Goal: Task Accomplishment & Management: Manage account settings

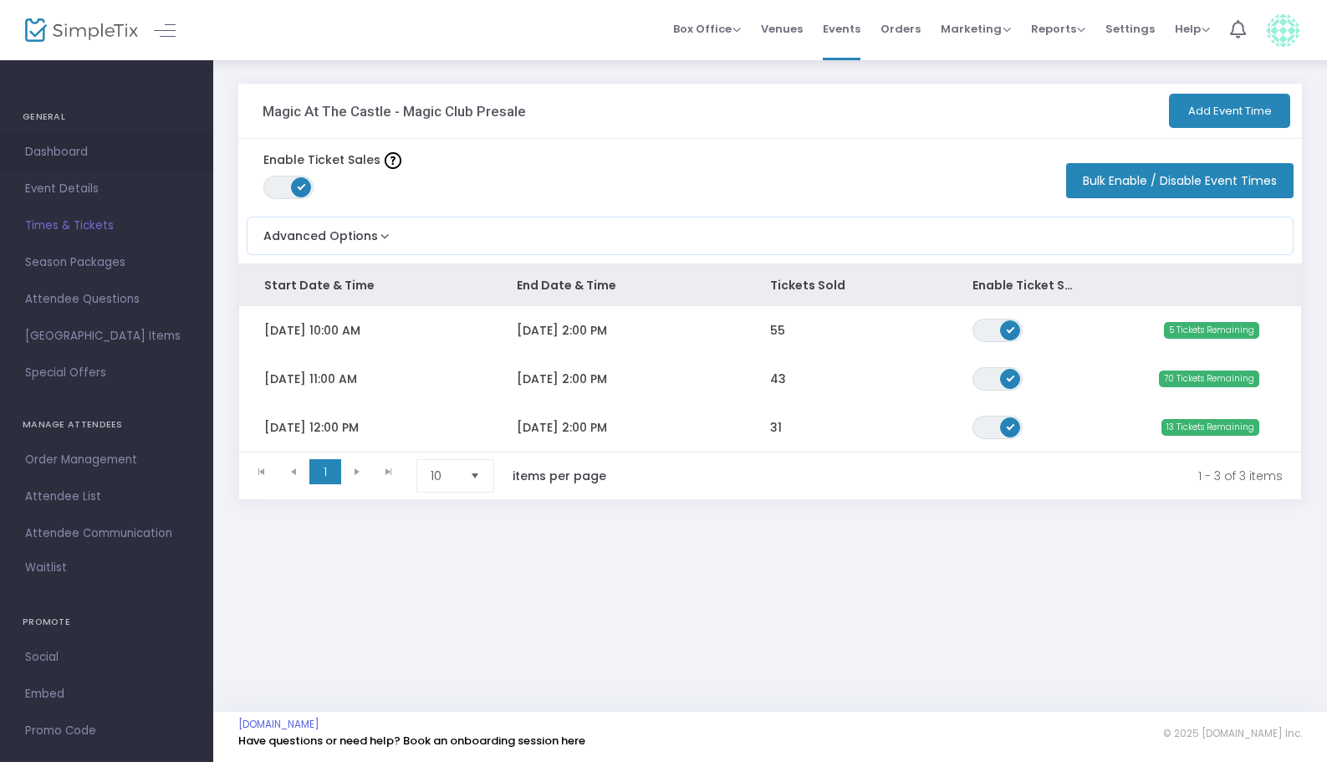
click at [89, 155] on span "Dashboard" at bounding box center [106, 152] width 163 height 22
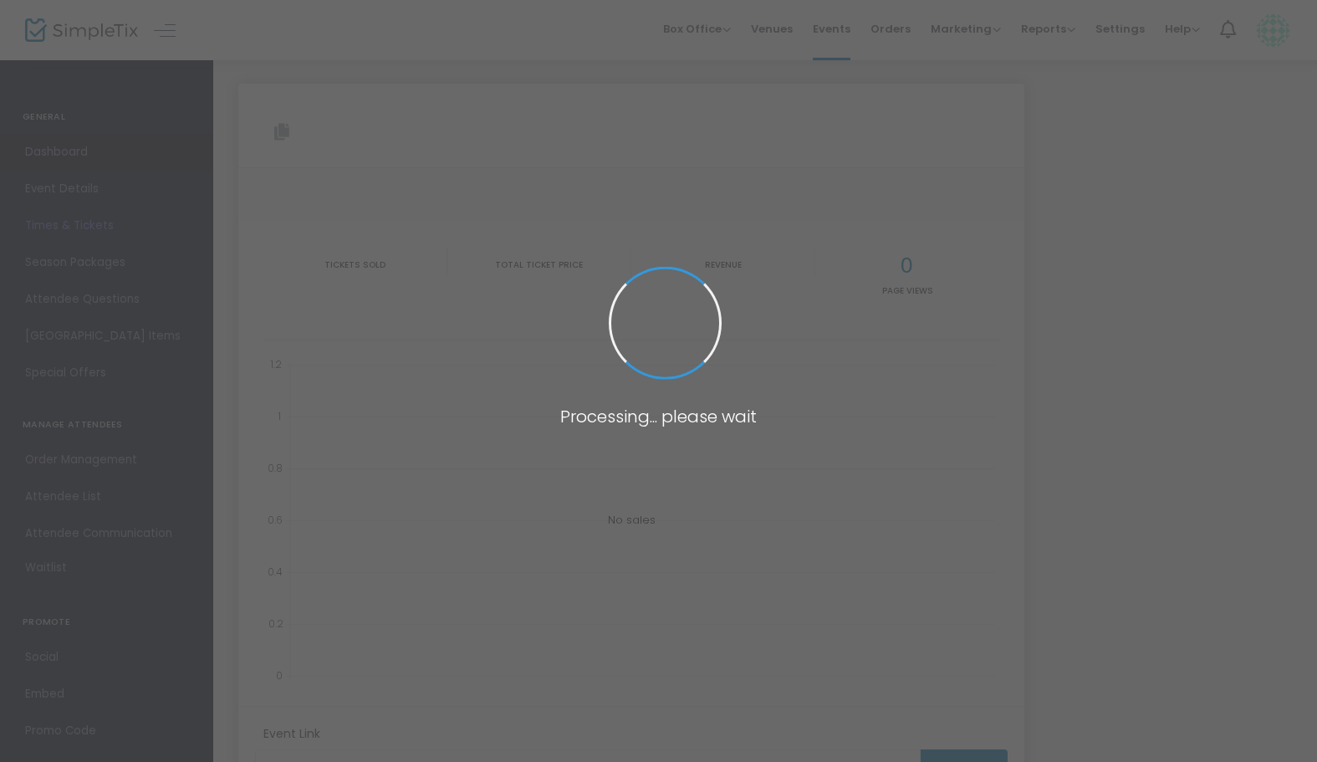
type input "https://www.simpletix.com/e/magic-at-the-castle-magic-club-presale-tickets-2409…"
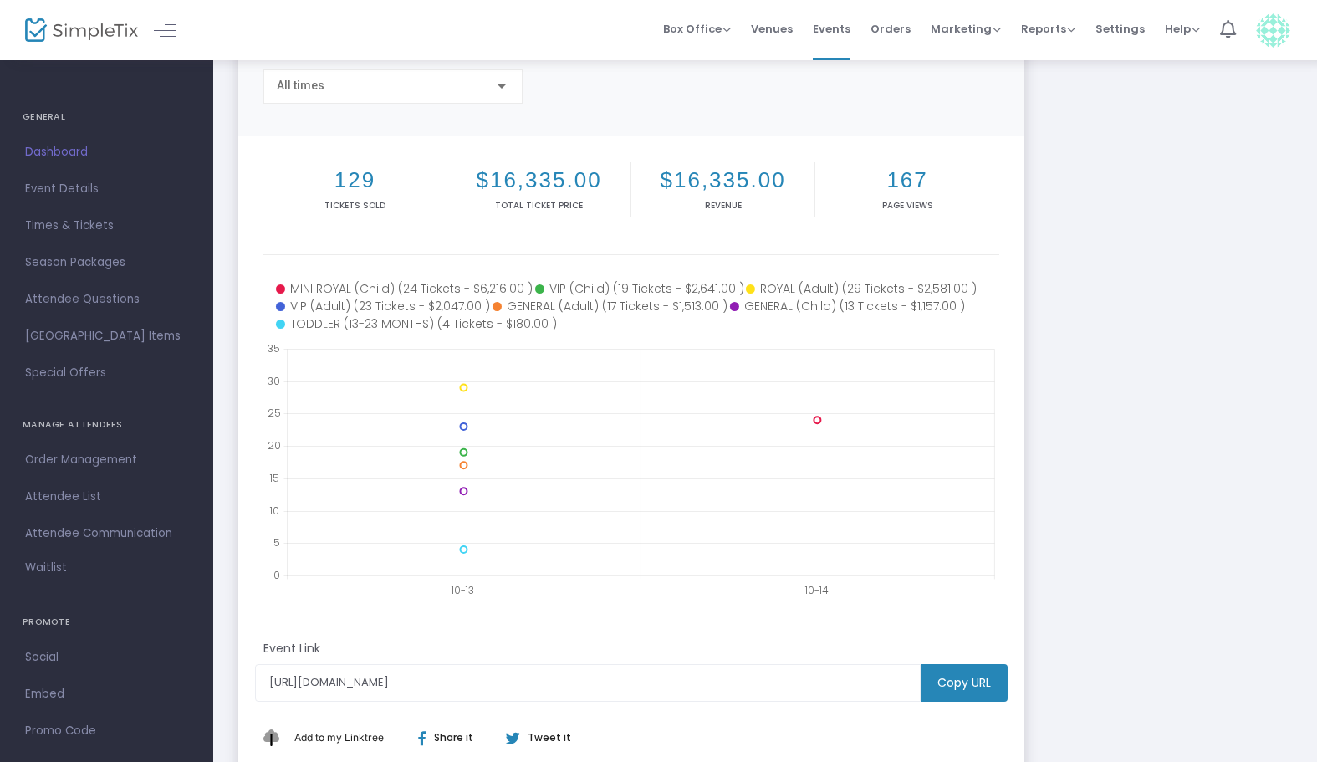
scroll to position [153, 0]
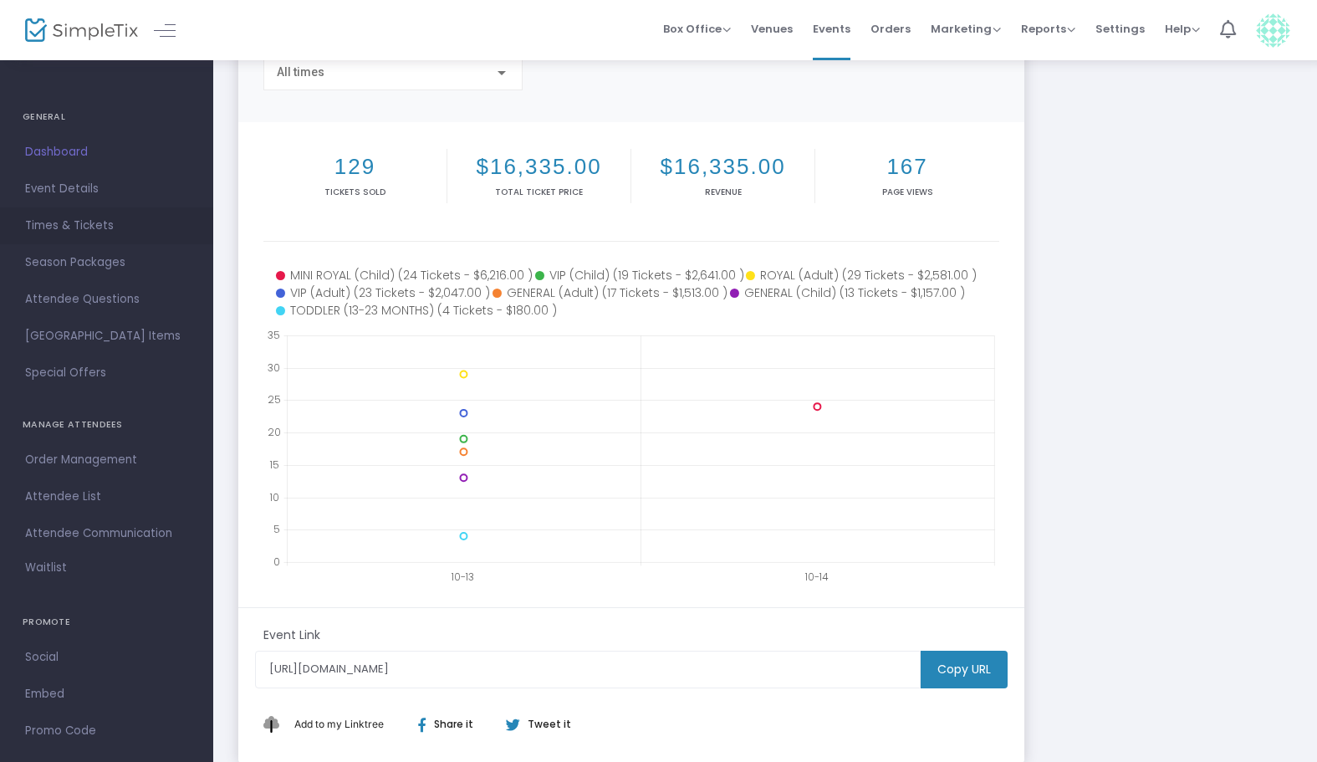
click at [84, 228] on span "Times & Tickets" at bounding box center [106, 226] width 163 height 22
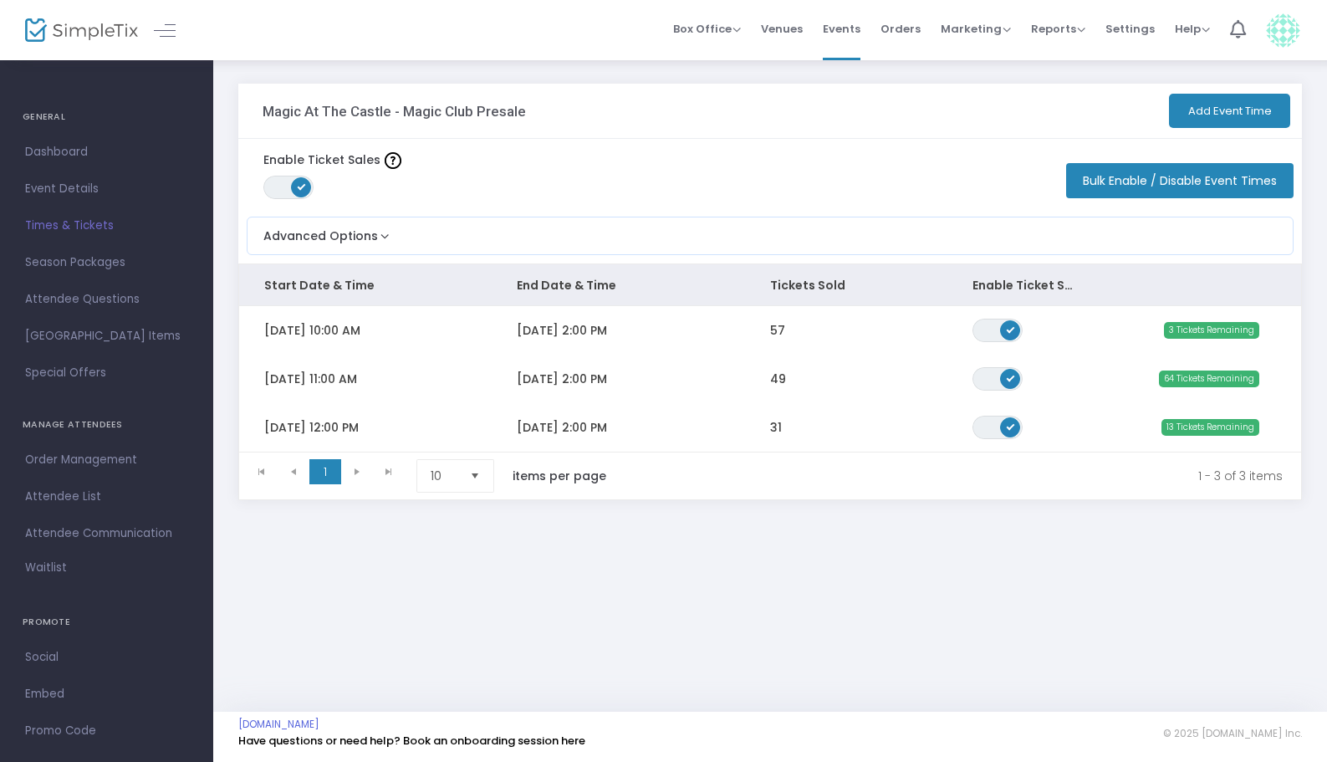
click at [517, 325] on span "[DATE] 2:00 PM" at bounding box center [562, 330] width 90 height 17
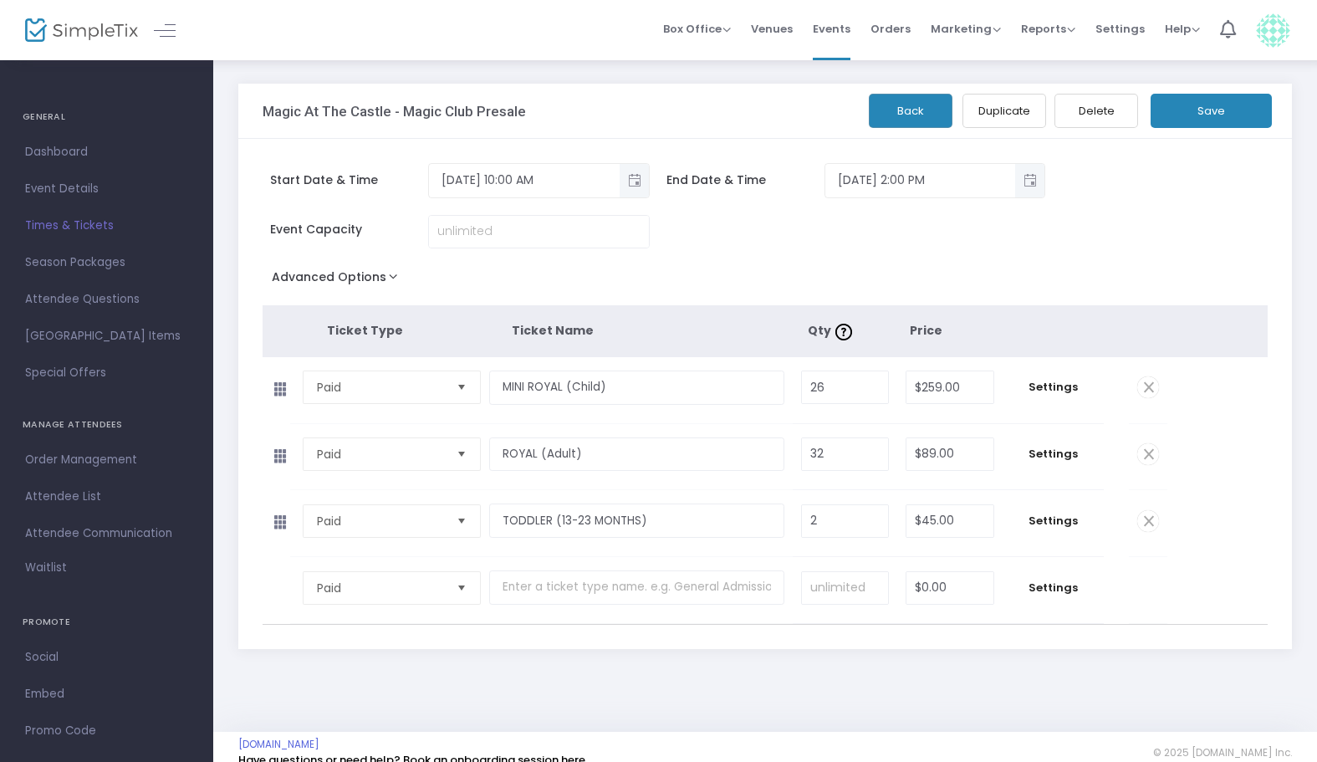
click at [90, 224] on span "Times & Tickets" at bounding box center [106, 226] width 163 height 22
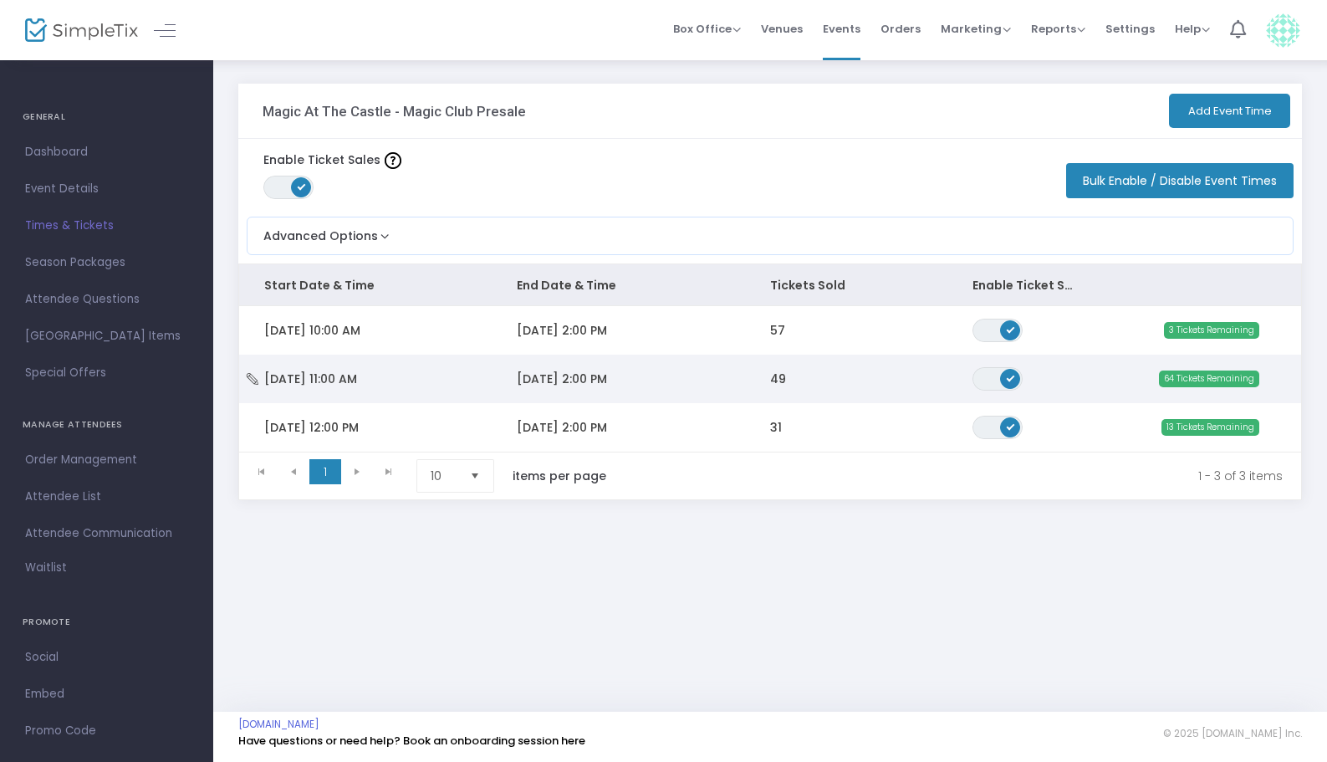
click at [421, 378] on td "[DATE] 11:00 AM" at bounding box center [365, 379] width 253 height 49
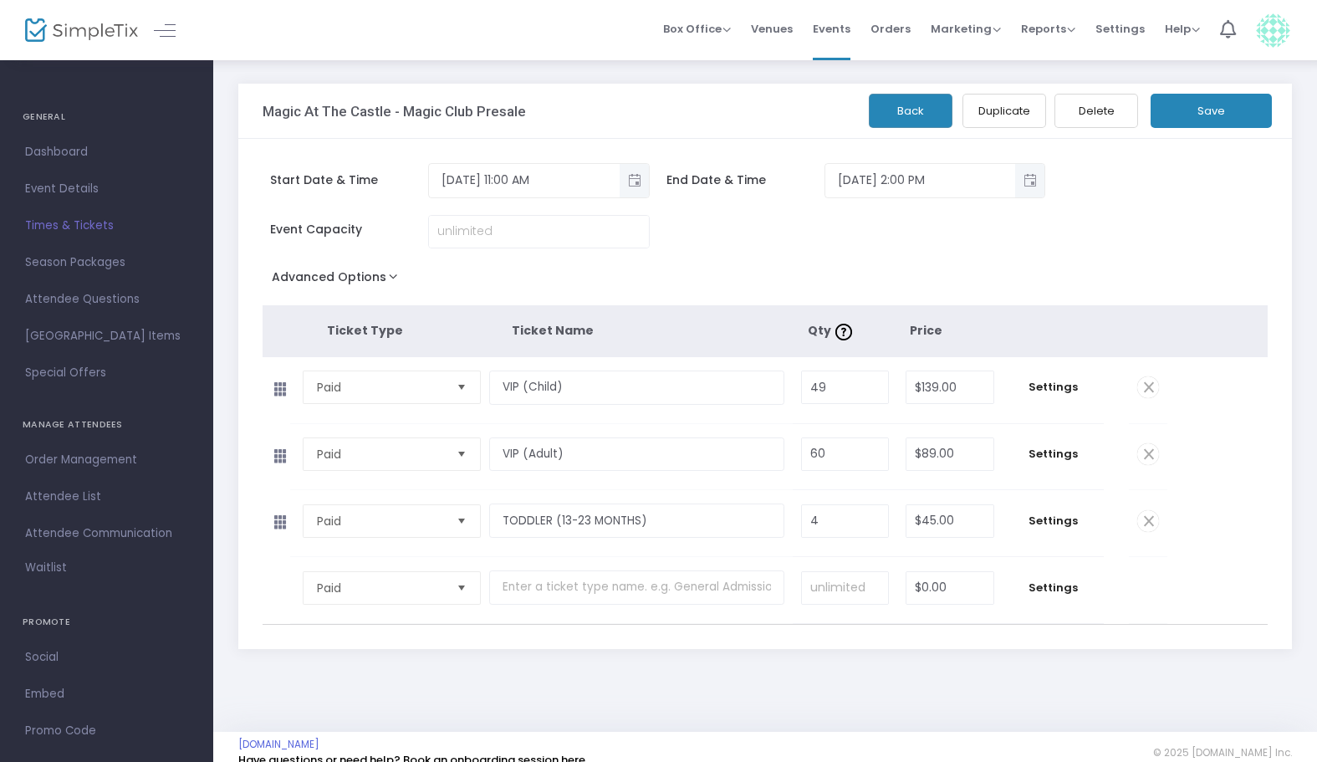
click at [55, 222] on span "Times & Tickets" at bounding box center [106, 226] width 163 height 22
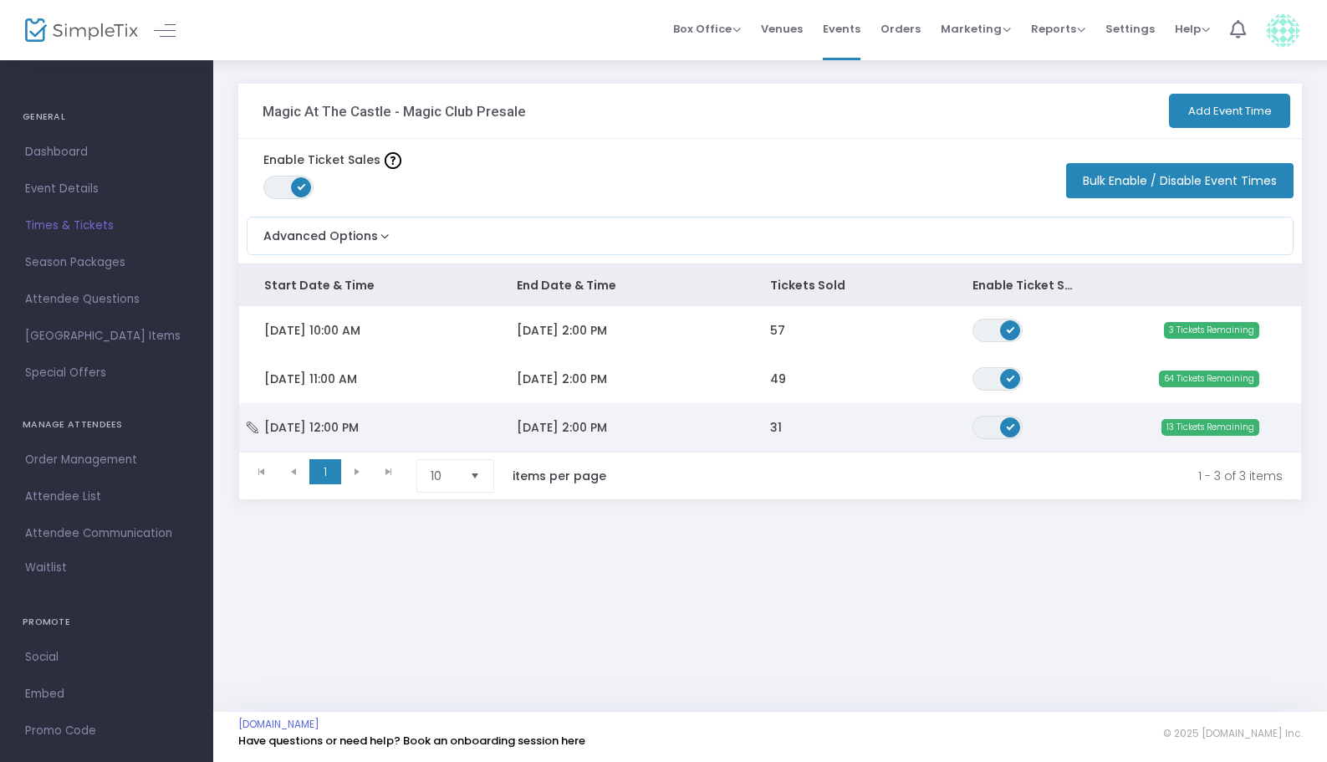
click at [550, 427] on span "[DATE] 2:00 PM" at bounding box center [562, 427] width 90 height 17
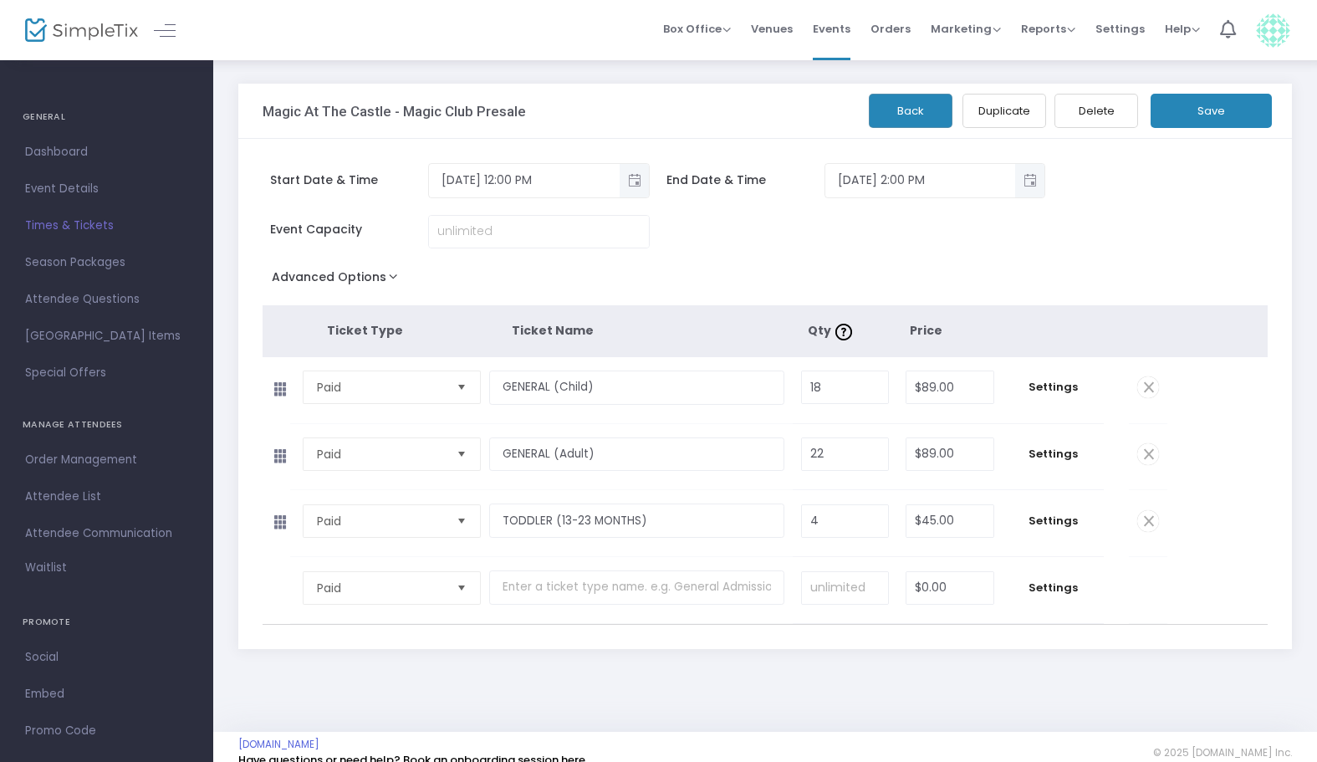
click at [63, 222] on span "Times & Tickets" at bounding box center [106, 226] width 163 height 22
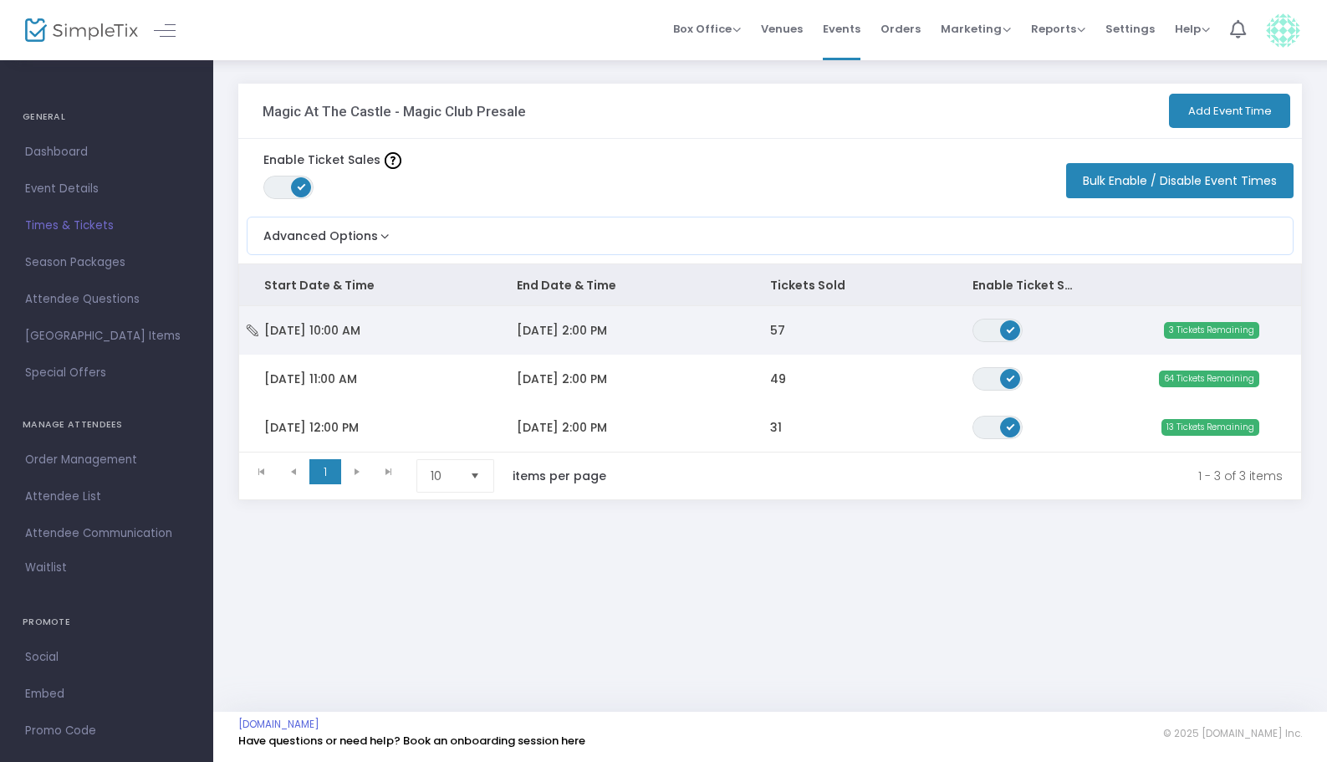
click at [354, 335] on span "[DATE] 10:00 AM" at bounding box center [312, 330] width 96 height 17
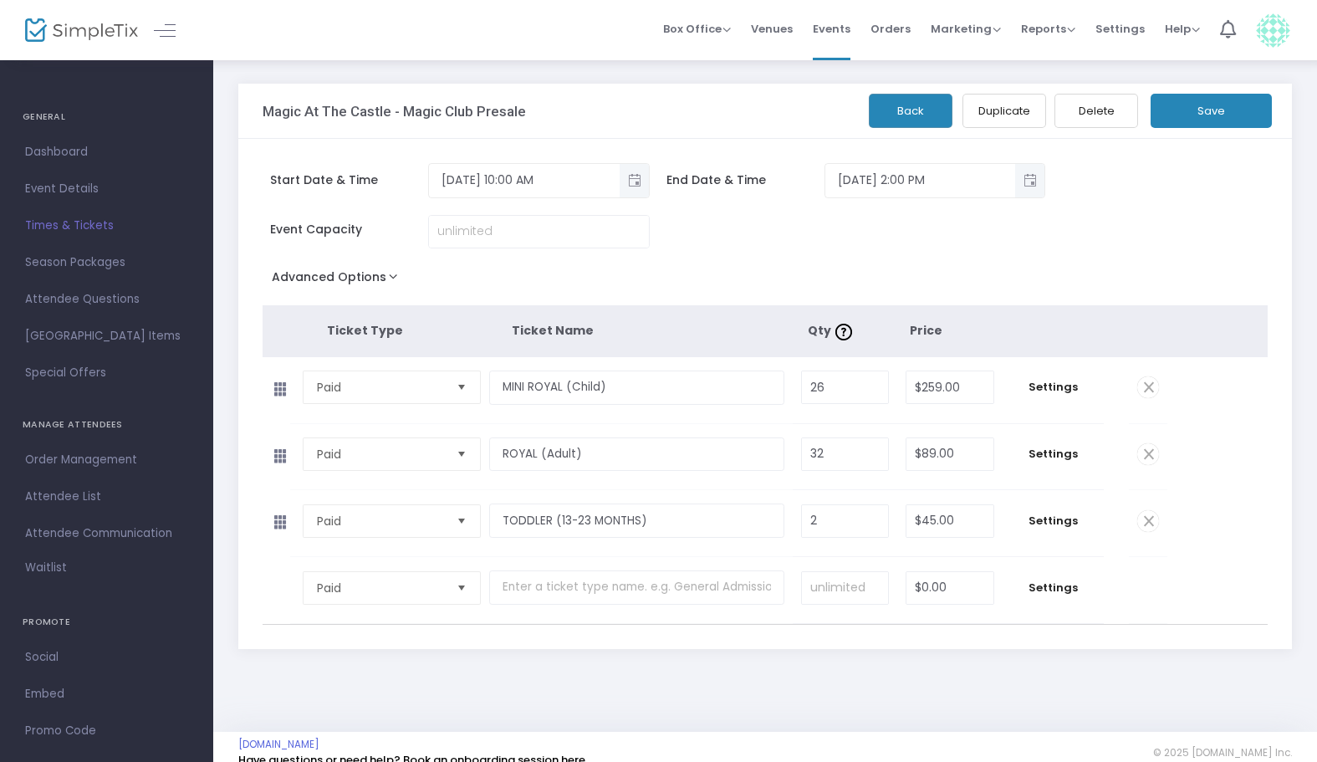
click at [74, 223] on span "Times & Tickets" at bounding box center [106, 226] width 163 height 22
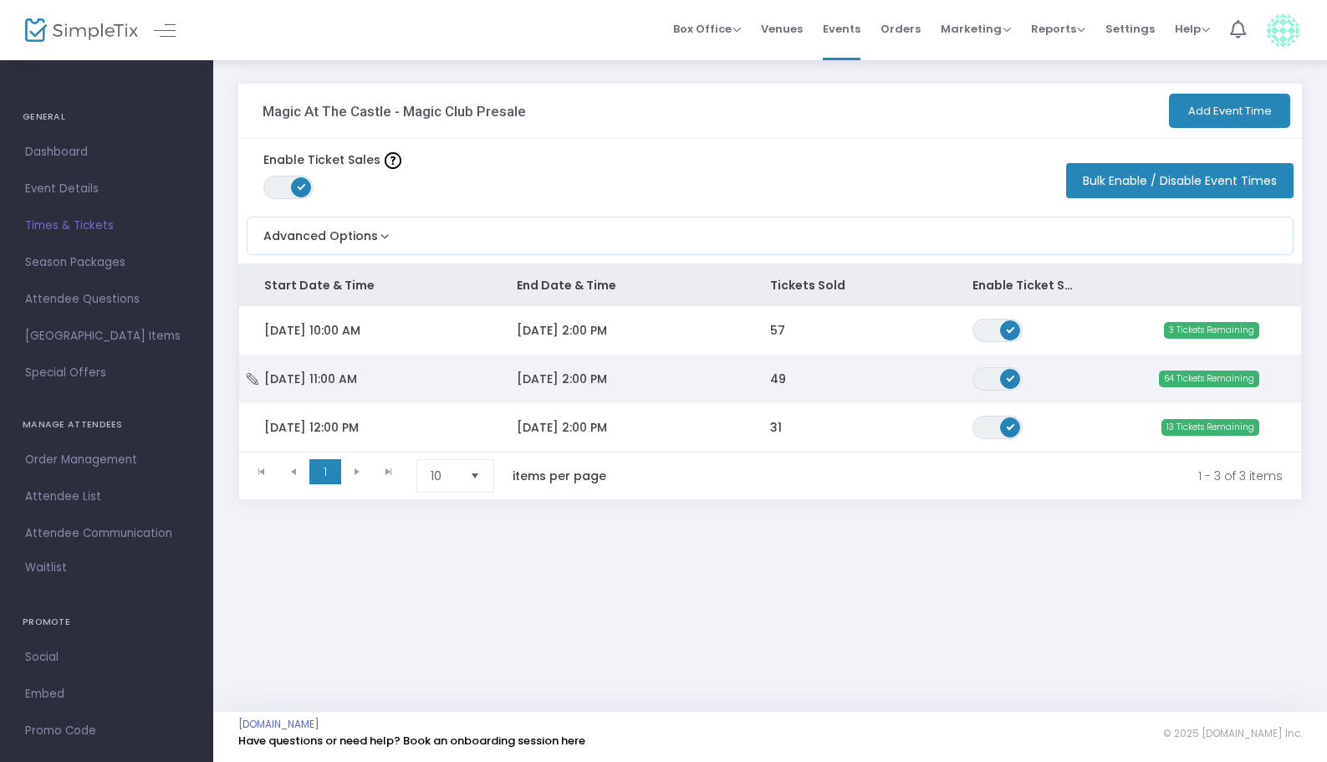
click at [734, 376] on td "[DATE] 2:00 PM" at bounding box center [618, 379] width 253 height 49
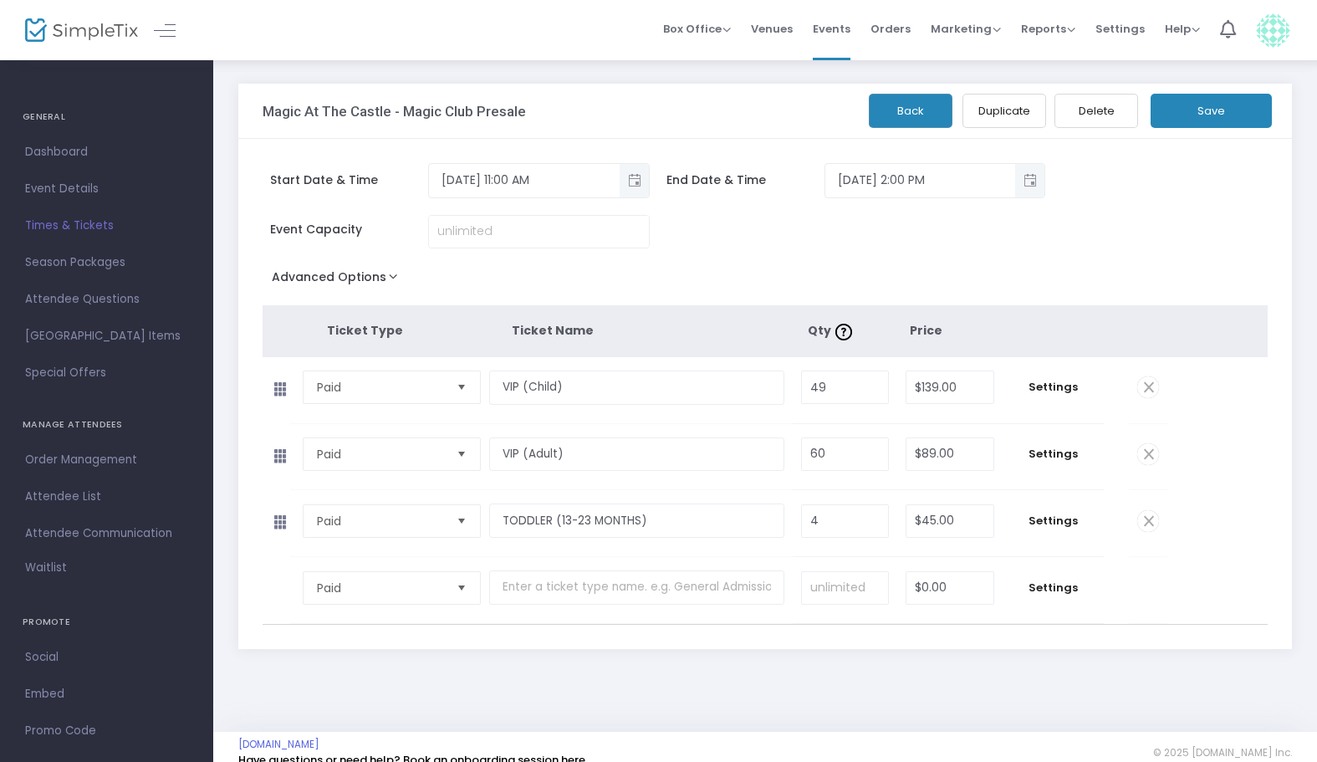
click at [62, 229] on span "Times & Tickets" at bounding box center [106, 226] width 163 height 22
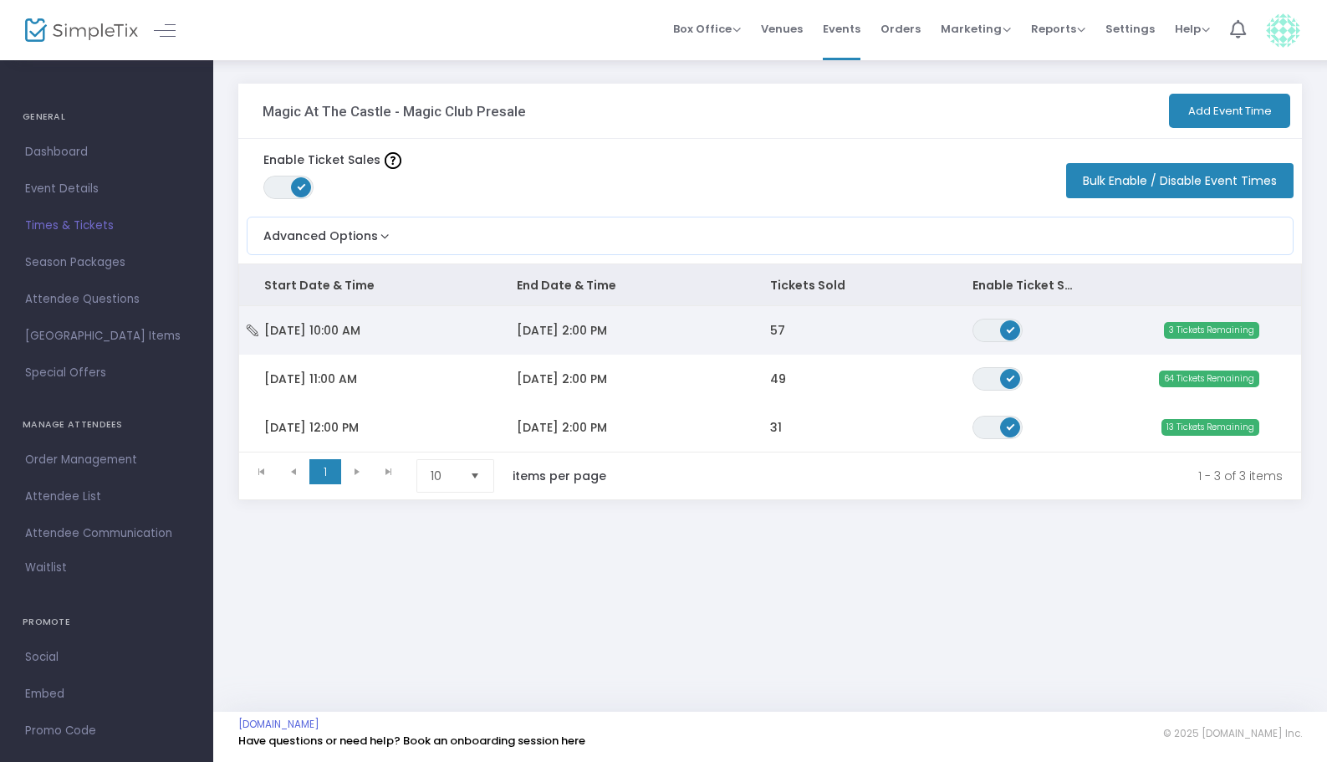
click at [857, 341] on td "57" at bounding box center [846, 330] width 202 height 49
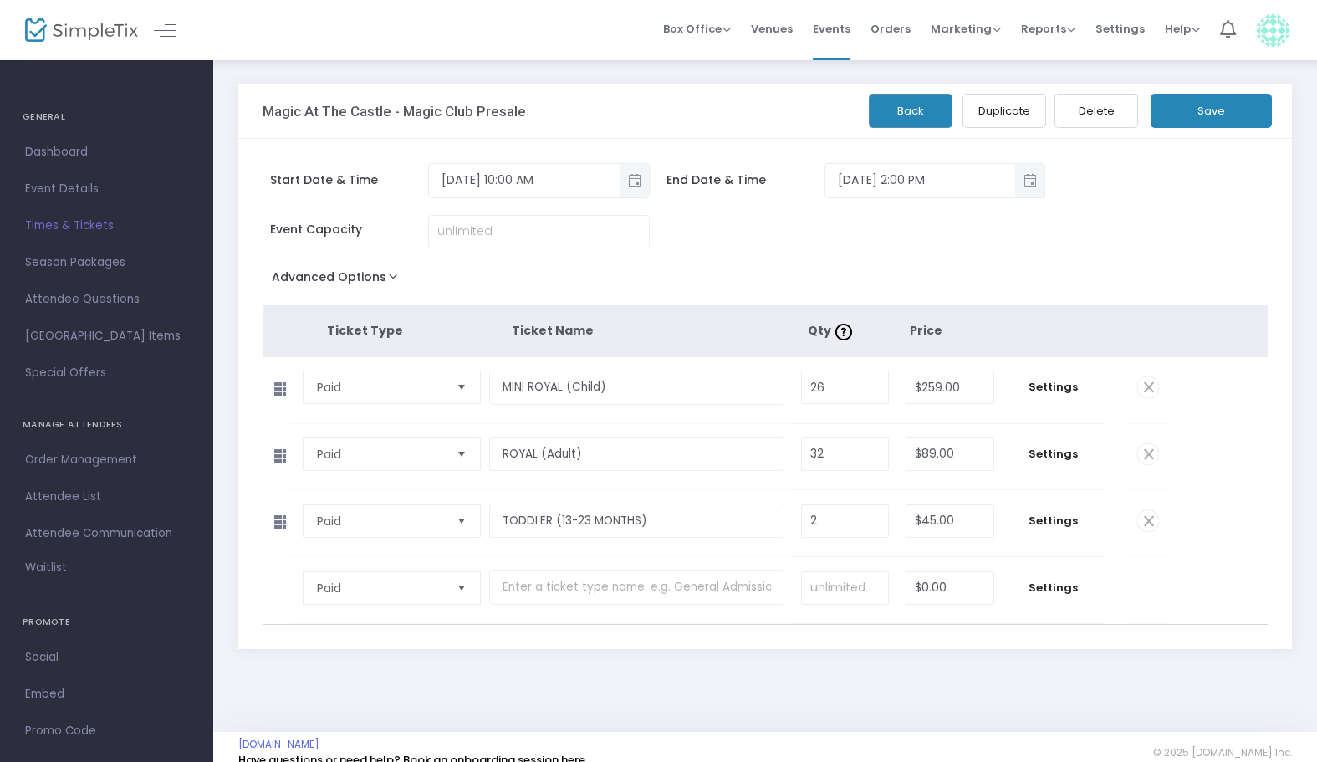
click at [96, 229] on span "Times & Tickets" at bounding box center [106, 226] width 163 height 22
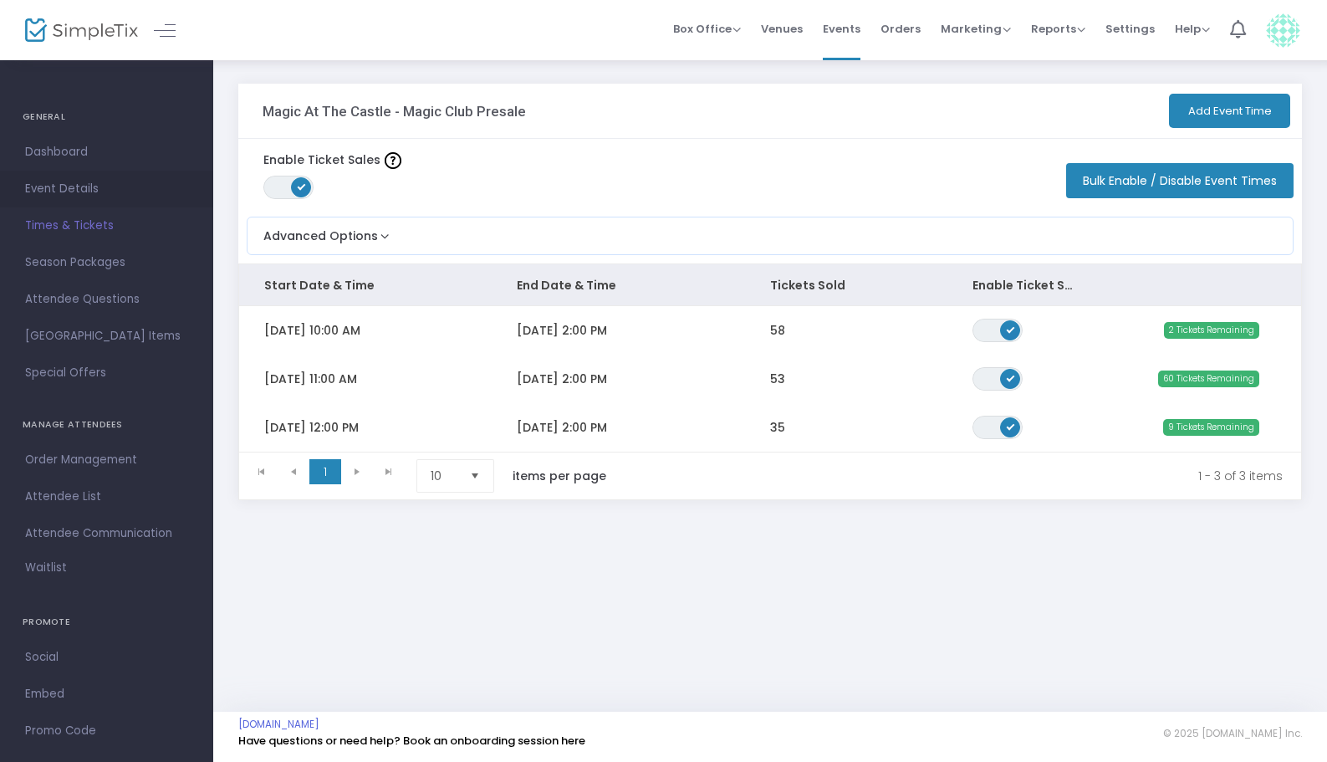
click at [111, 191] on span "Event Details" at bounding box center [106, 189] width 163 height 22
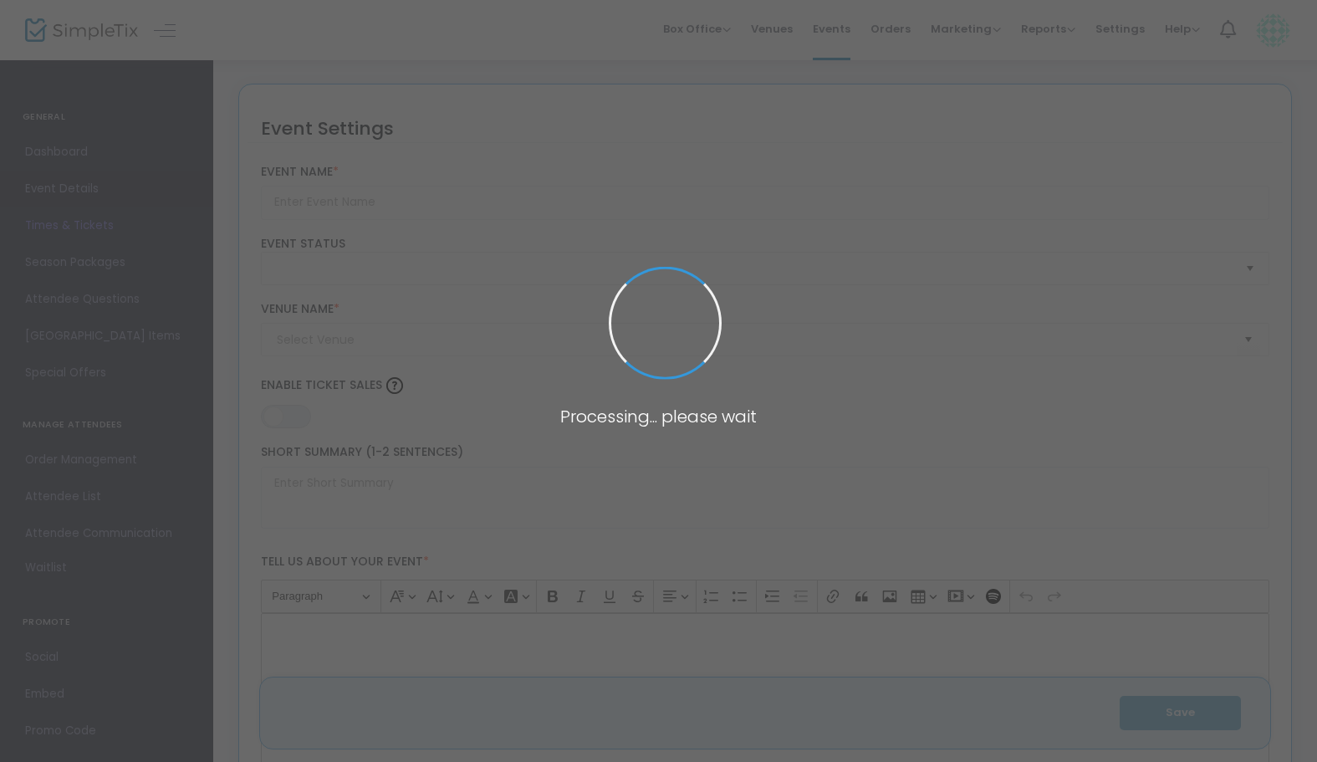
type input "Magic At The Castle - Magic Club Presale"
type textarea "Experience the magic of the Holidays on Sunday, November 30th at our event Magi…"
type input "13.0000 %"
type input "Buy Tickets"
type input "Chateau Le Jardin"
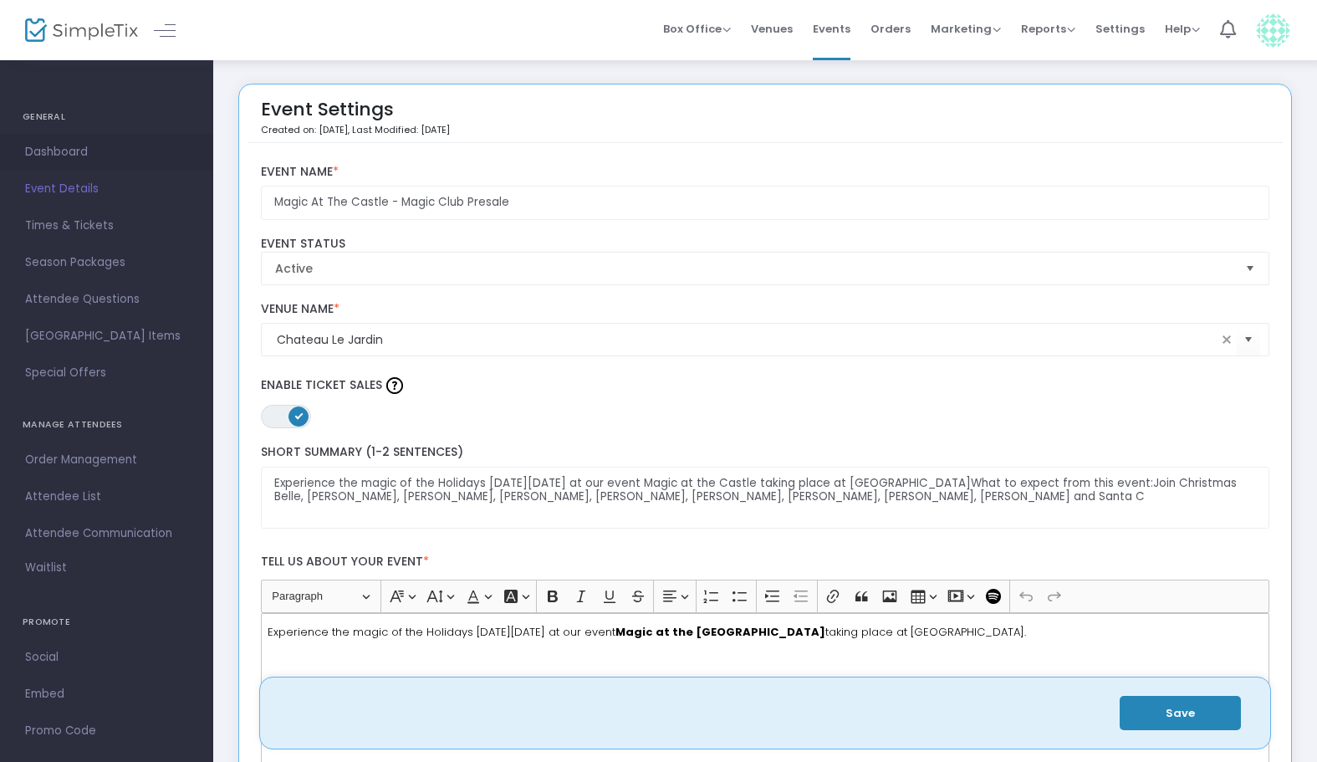
click at [84, 146] on span "Dashboard" at bounding box center [106, 152] width 163 height 22
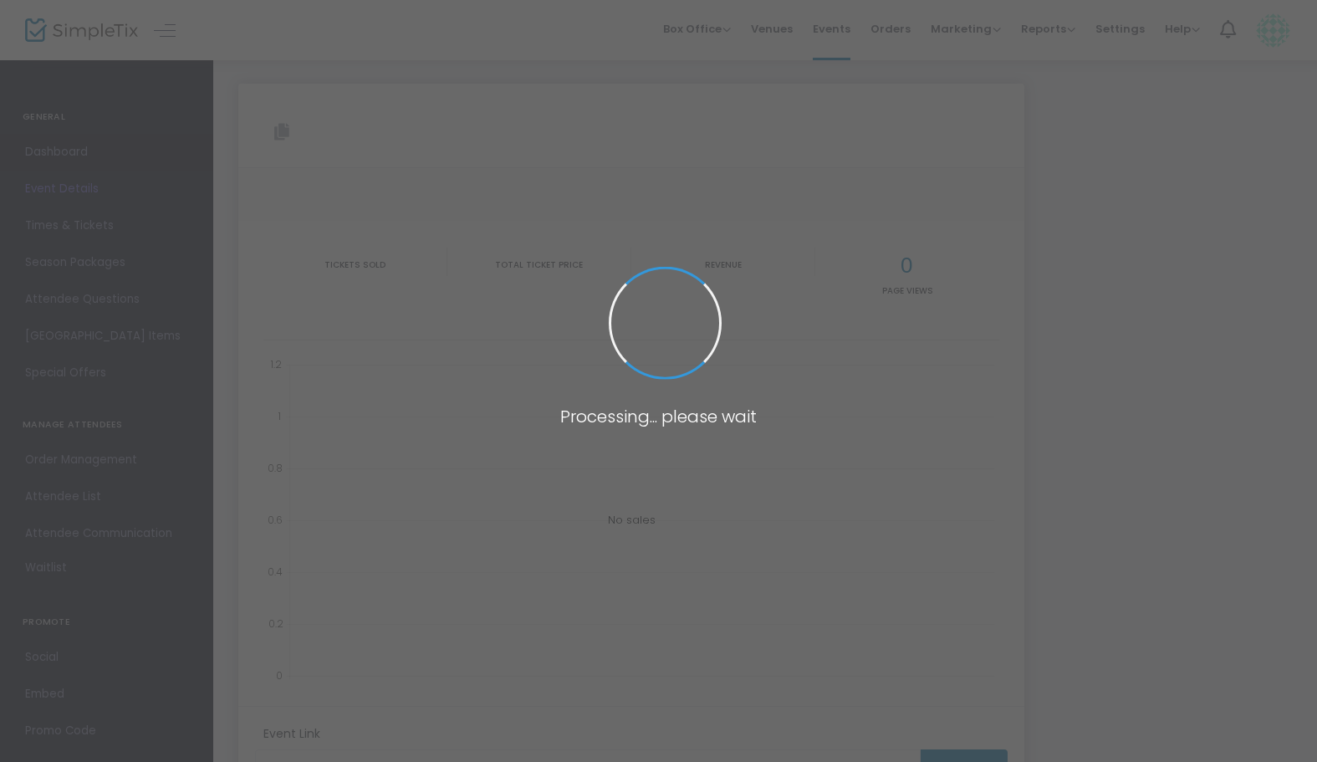
type input "https://www.simpletix.com/e/magic-at-the-castle-magic-club-presale-tickets-2409…"
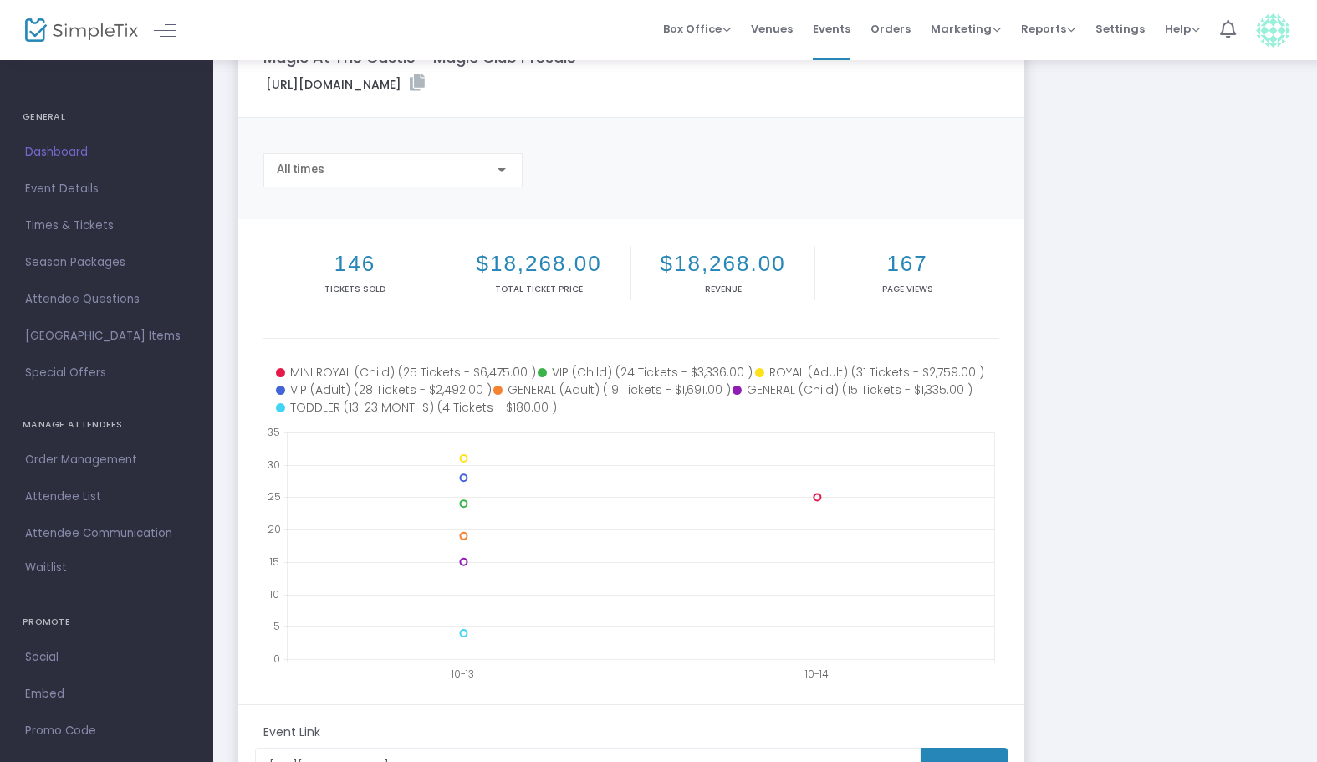
scroll to position [58, 0]
click at [73, 223] on span "Times & Tickets" at bounding box center [106, 226] width 163 height 22
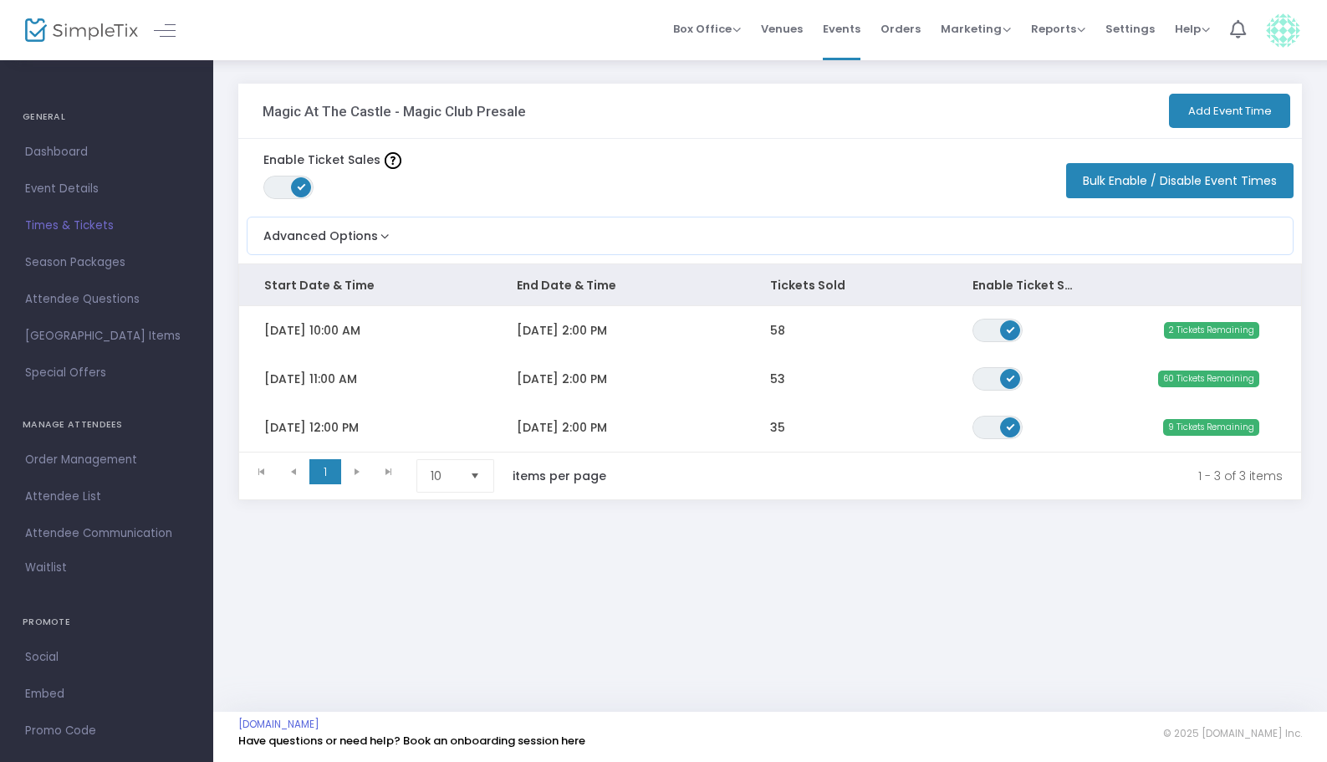
click at [59, 154] on span "Dashboard" at bounding box center [106, 152] width 163 height 22
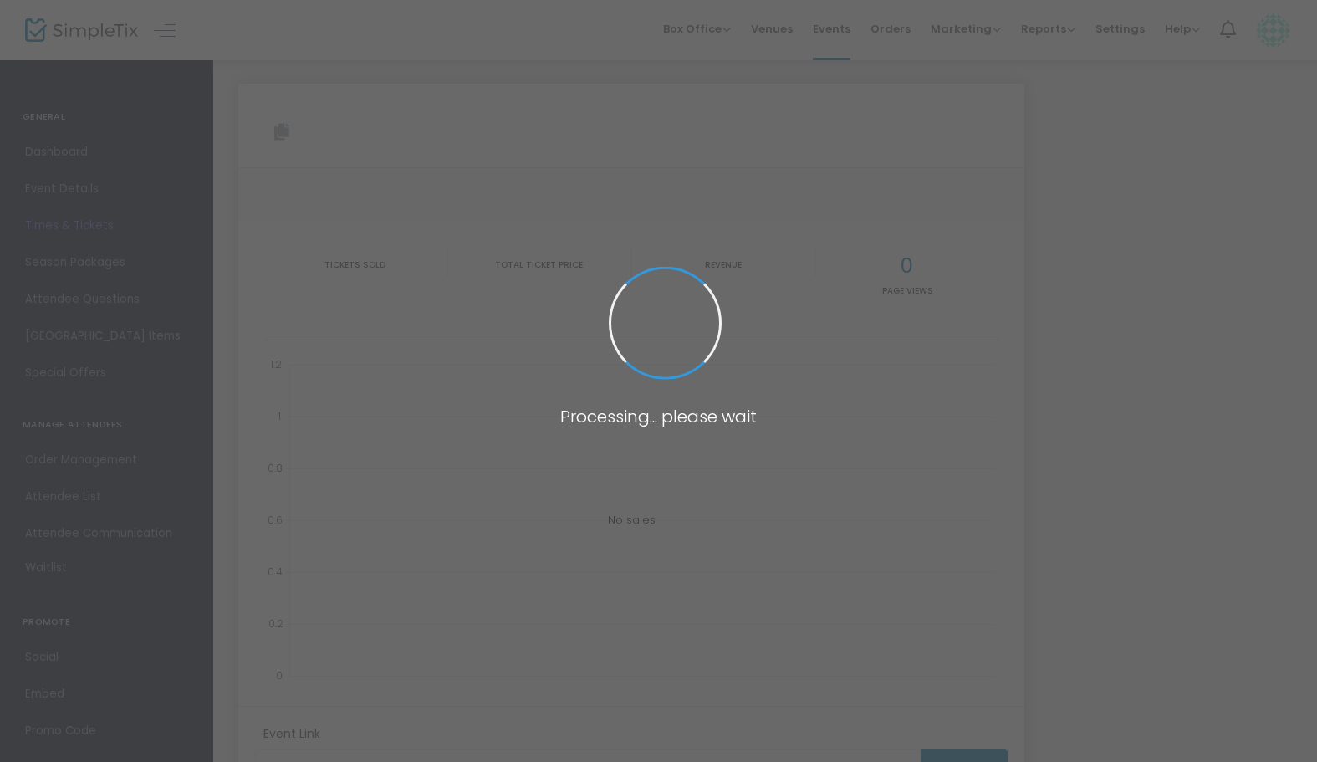
type input "[URL][DOMAIN_NAME]"
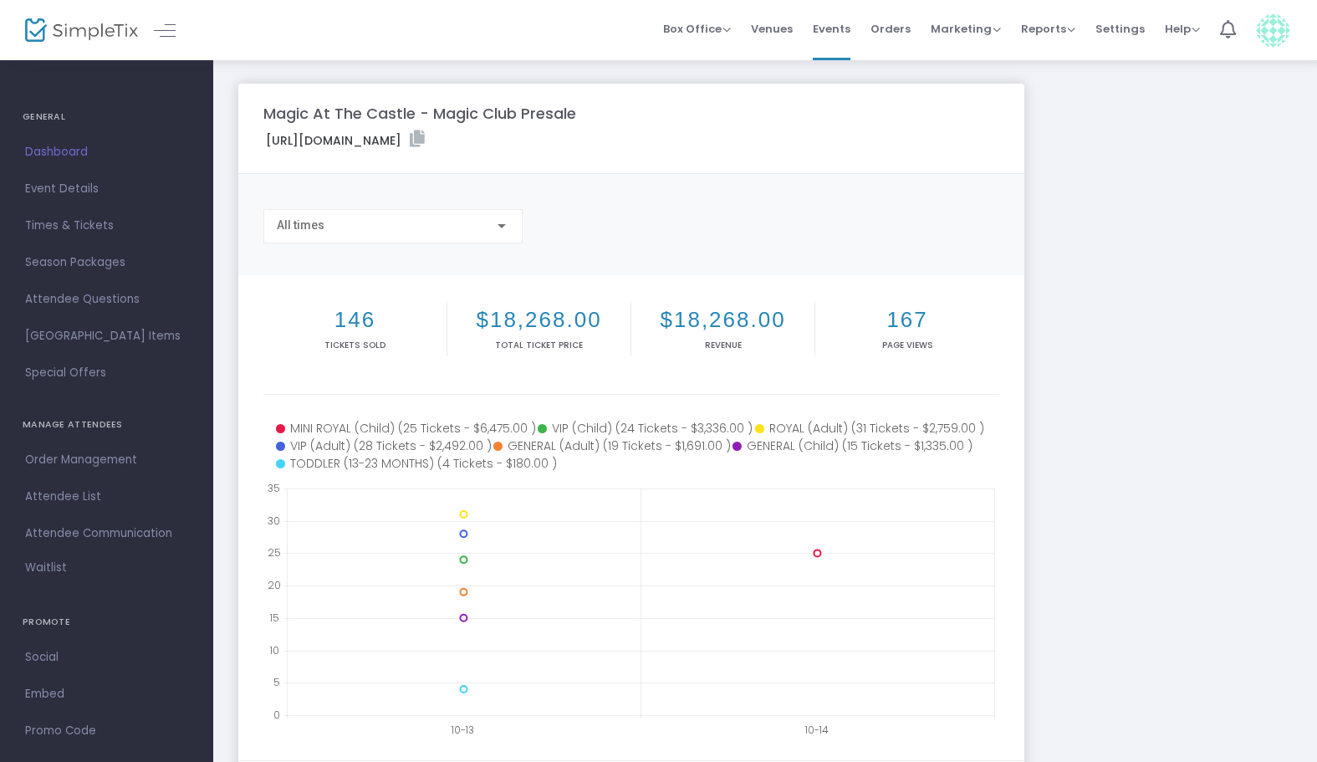
click at [421, 227] on div "All times" at bounding box center [385, 225] width 217 height 13
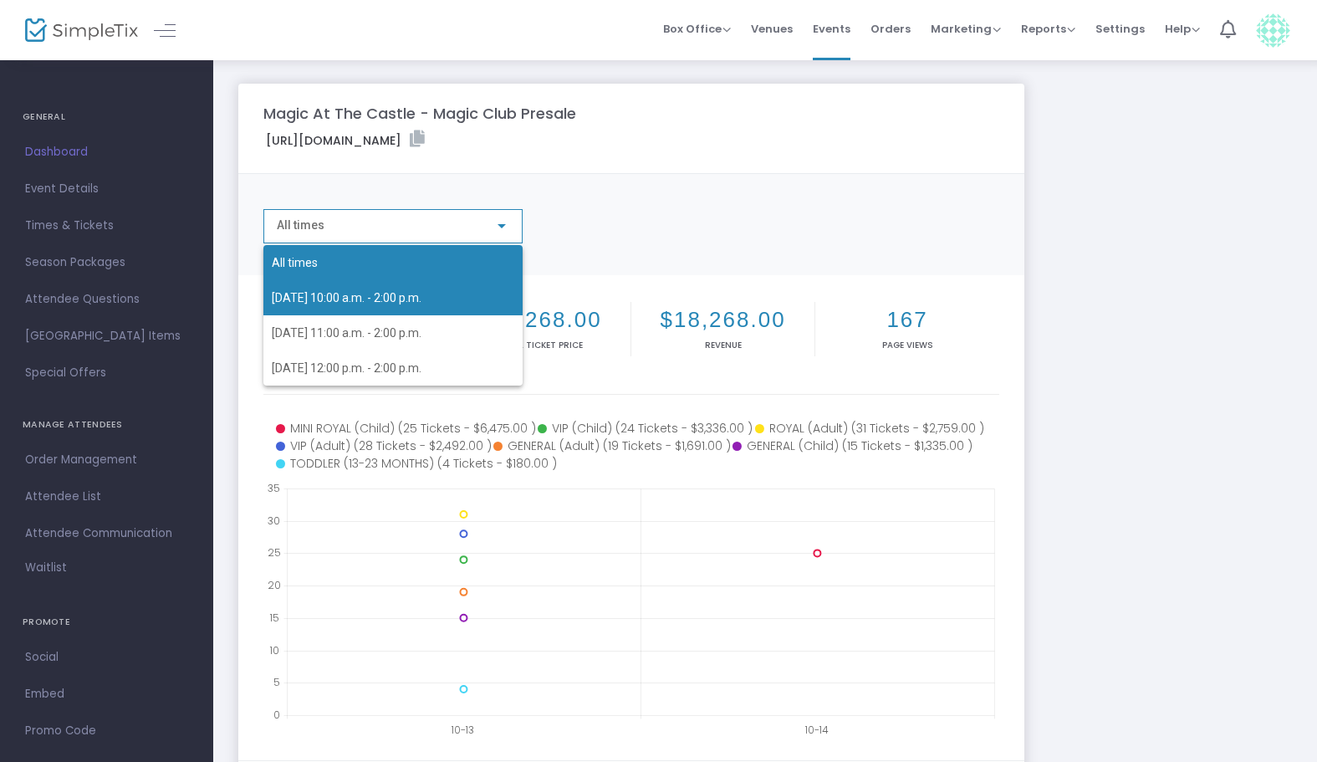
click at [413, 291] on span "2025-11-30 10:00 a.m. - 2:00 p.m." at bounding box center [347, 297] width 150 height 13
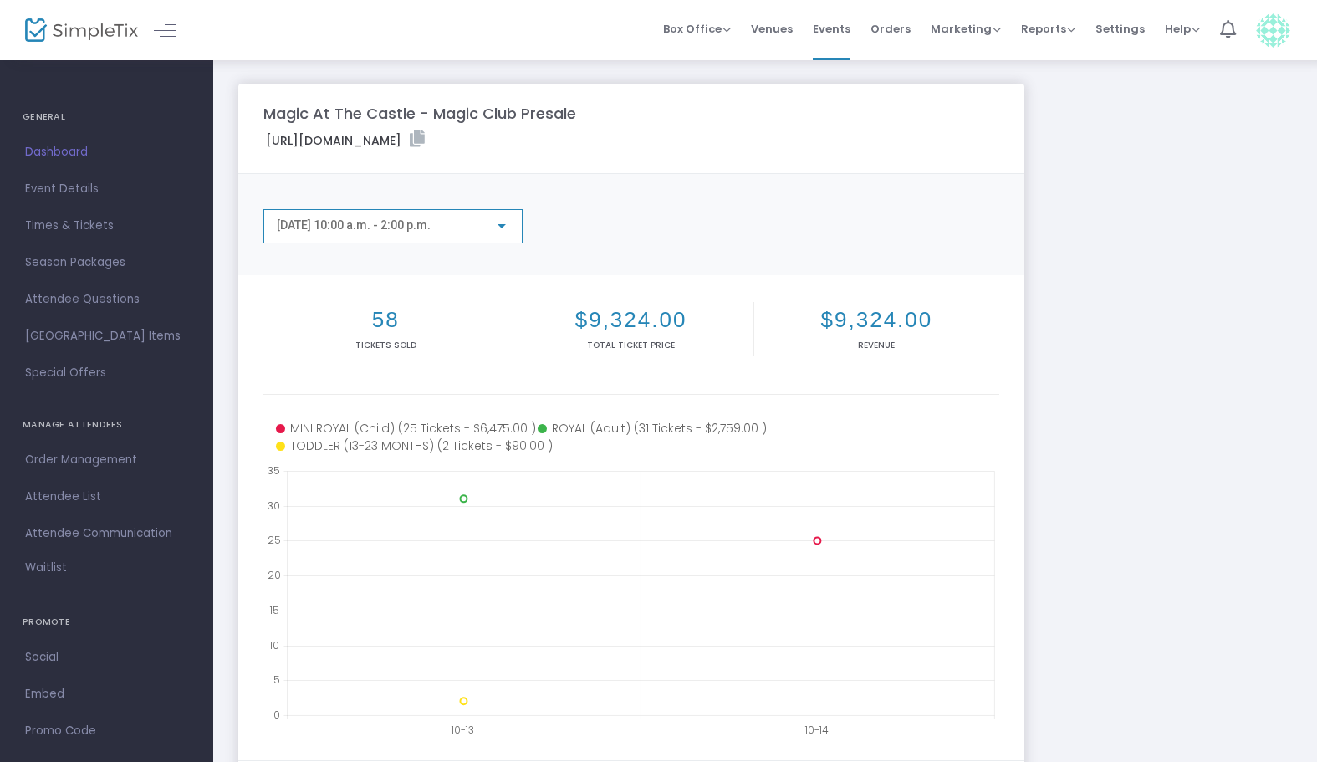
click at [467, 227] on div "2025-11-30 10:00 a.m. - 2:00 p.m." at bounding box center [385, 225] width 217 height 13
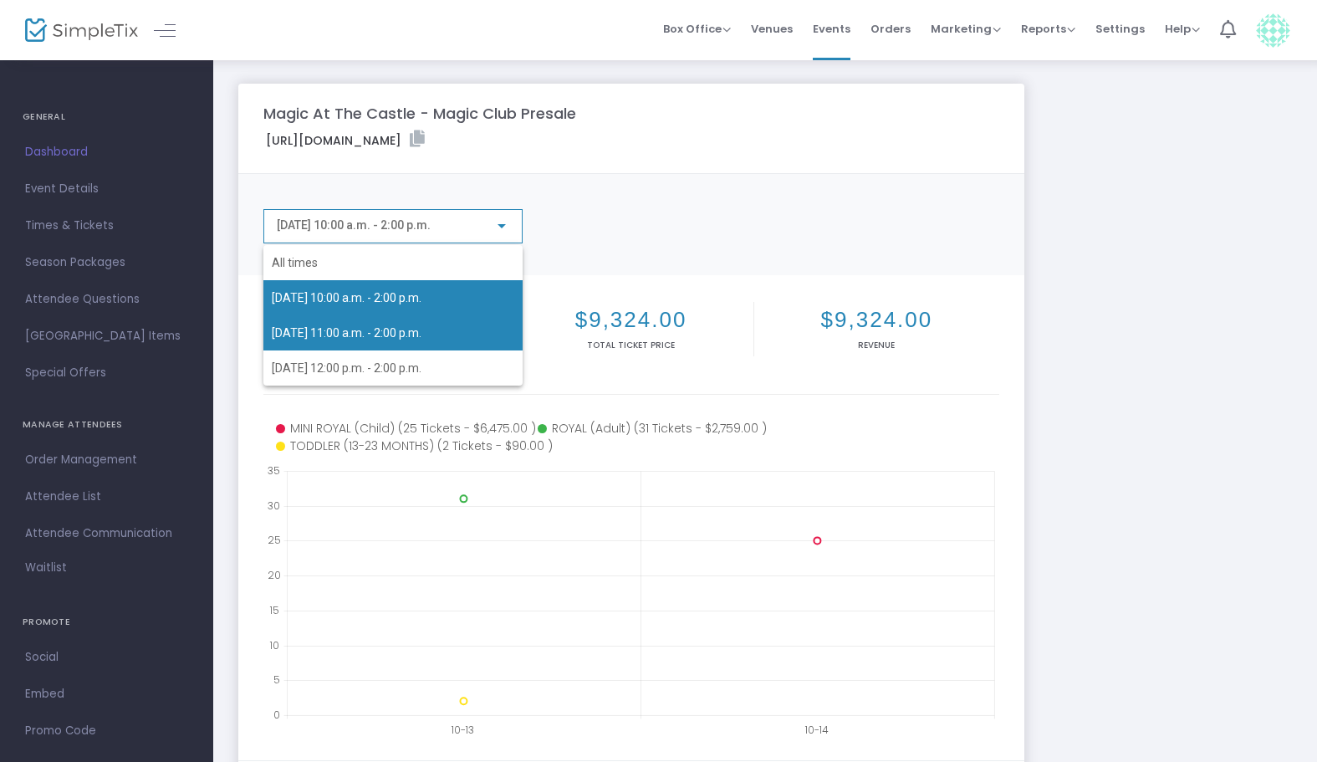
click at [431, 316] on span "2025-11-30 11:00 a.m. - 2:00 p.m." at bounding box center [393, 332] width 243 height 35
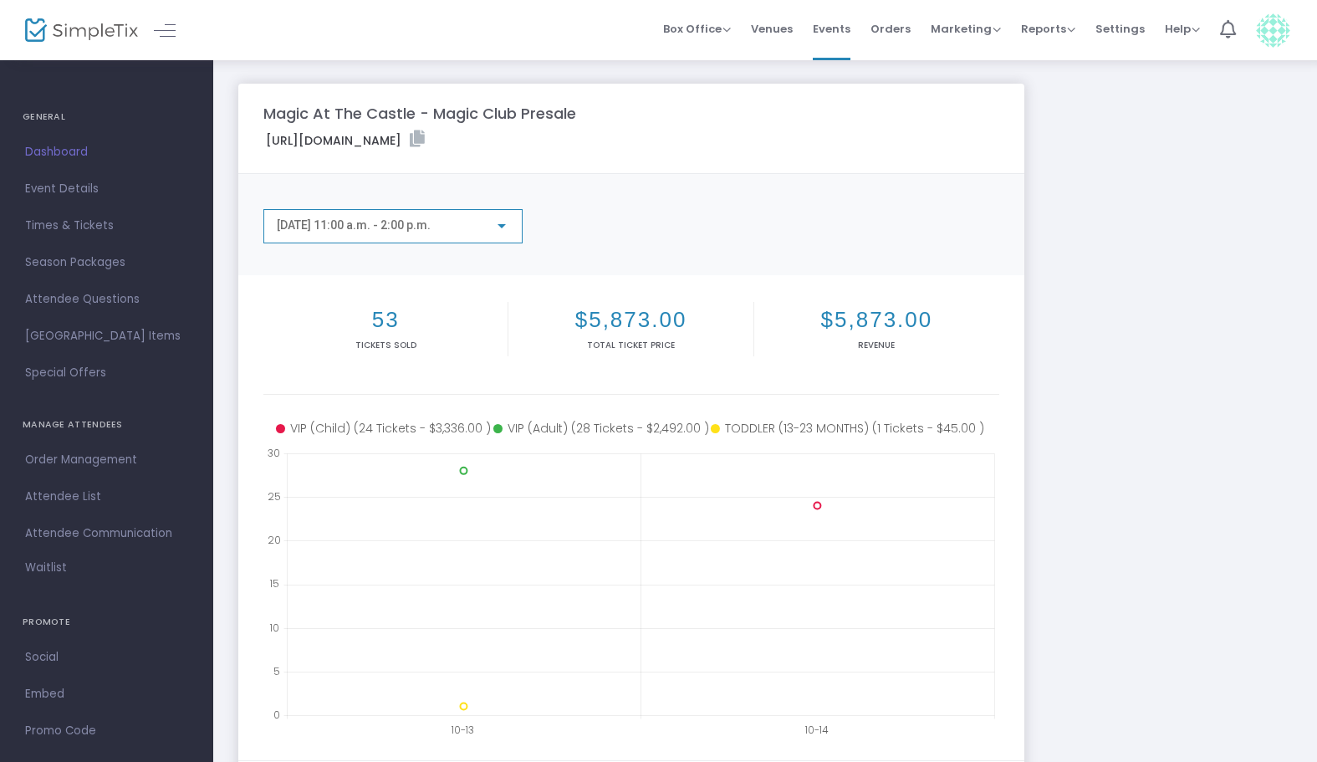
click at [432, 233] on div "2025-11-30 11:00 a.m. - 2:00 p.m." at bounding box center [393, 222] width 232 height 31
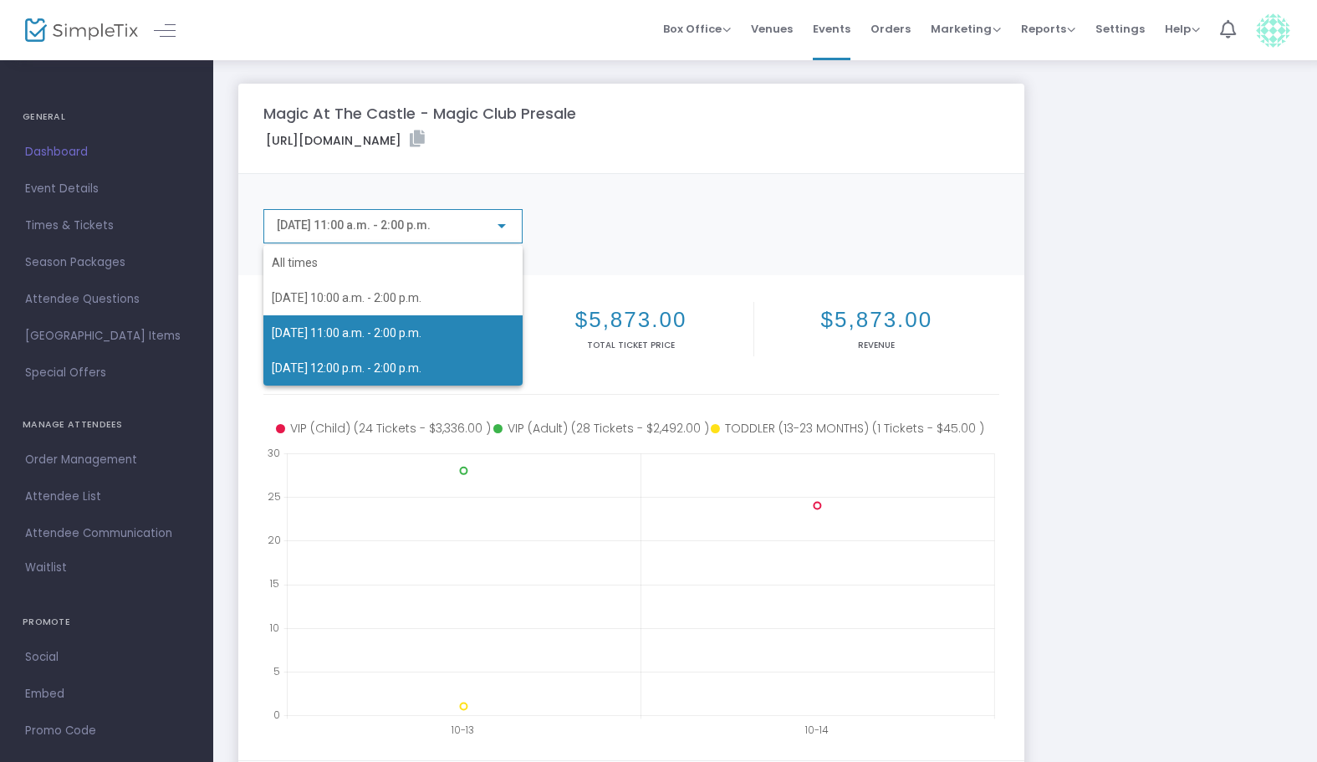
click at [421, 362] on span "2025-11-30 12:00 p.m. - 2:00 p.m." at bounding box center [347, 367] width 150 height 13
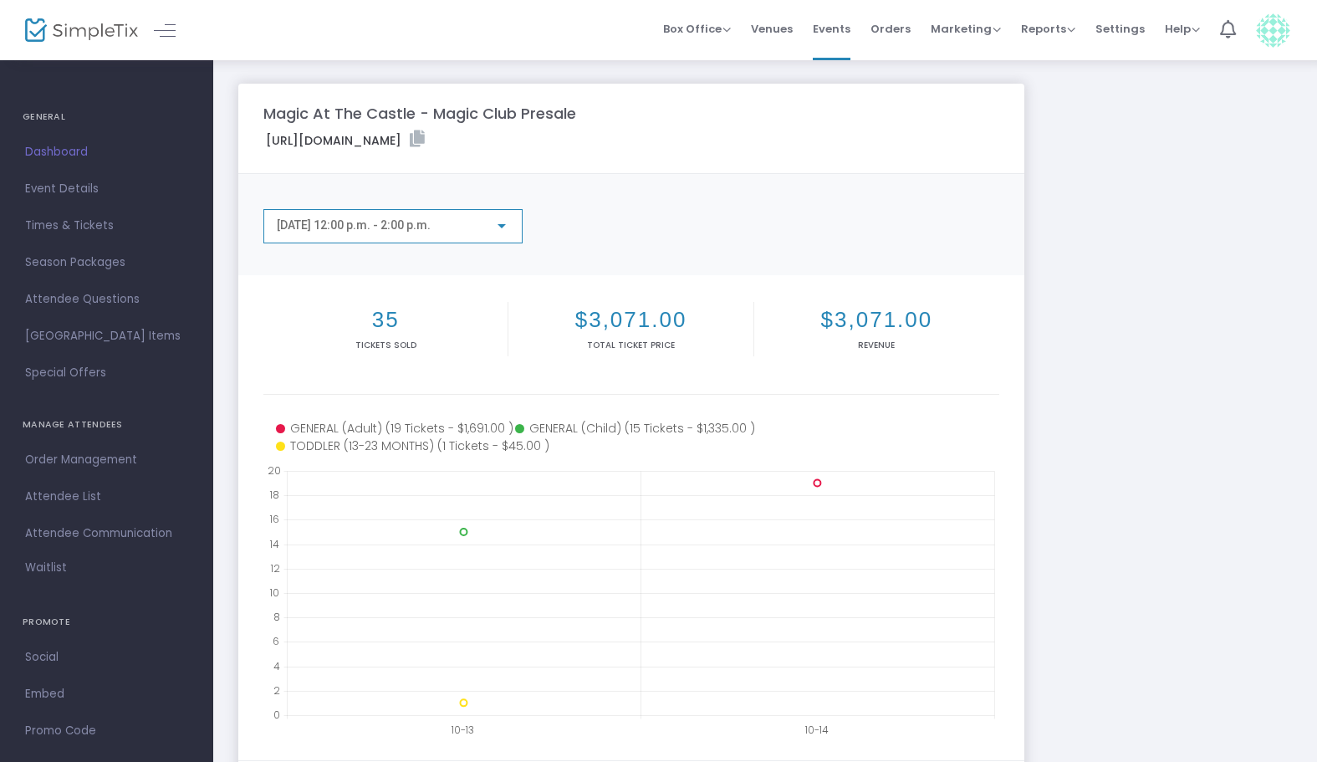
click at [424, 223] on span "2025-11-30 12:00 p.m. - 2:00 p.m." at bounding box center [354, 224] width 154 height 13
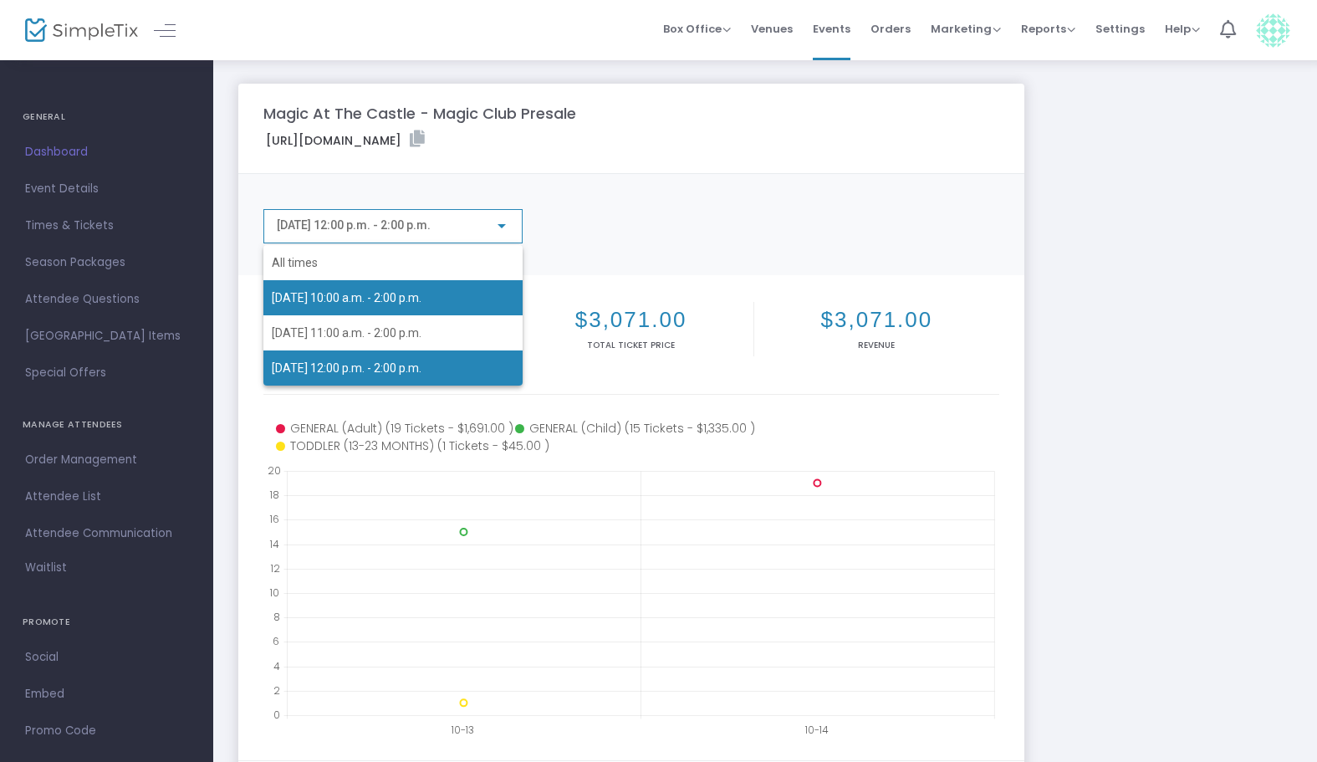
click at [409, 295] on span "2025-11-30 10:00 a.m. - 2:00 p.m." at bounding box center [347, 297] width 150 height 13
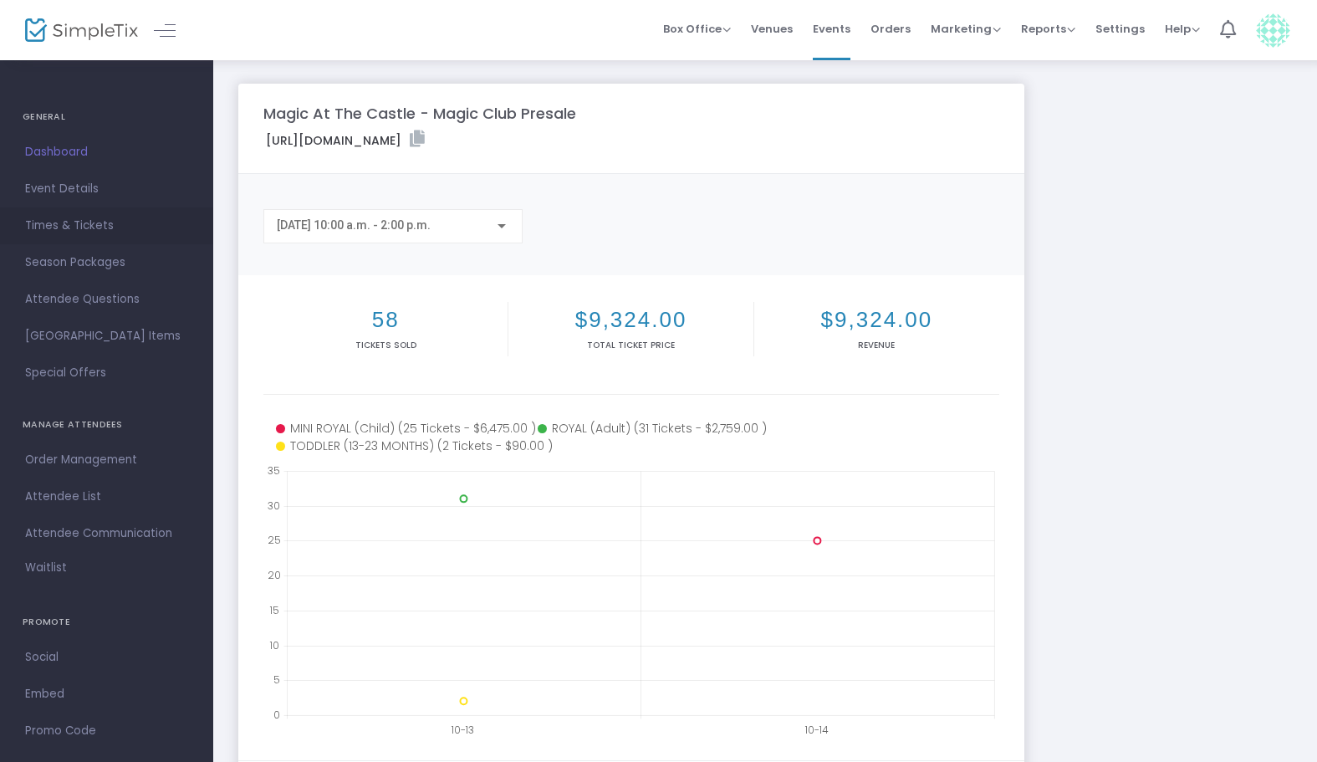
click at [123, 223] on span "Times & Tickets" at bounding box center [106, 226] width 163 height 22
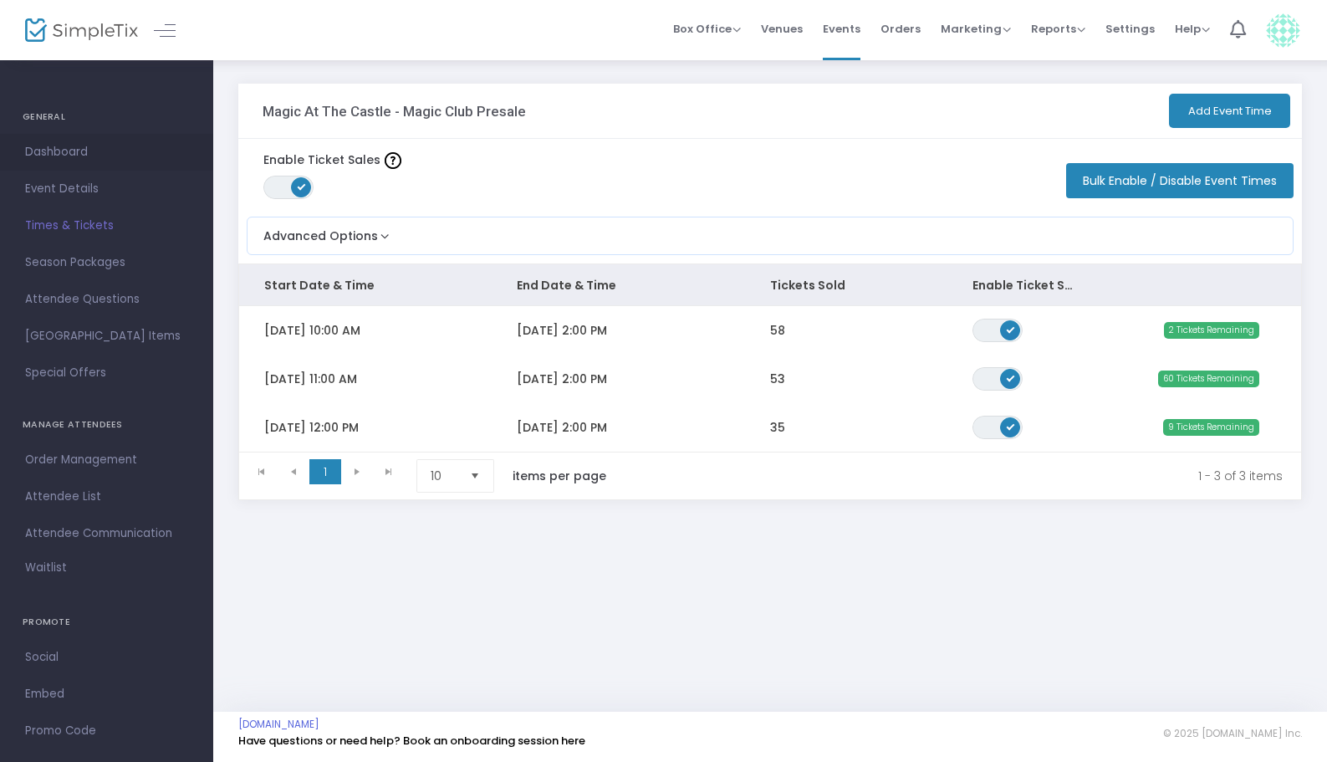
click at [76, 151] on span "Dashboard" at bounding box center [106, 152] width 163 height 22
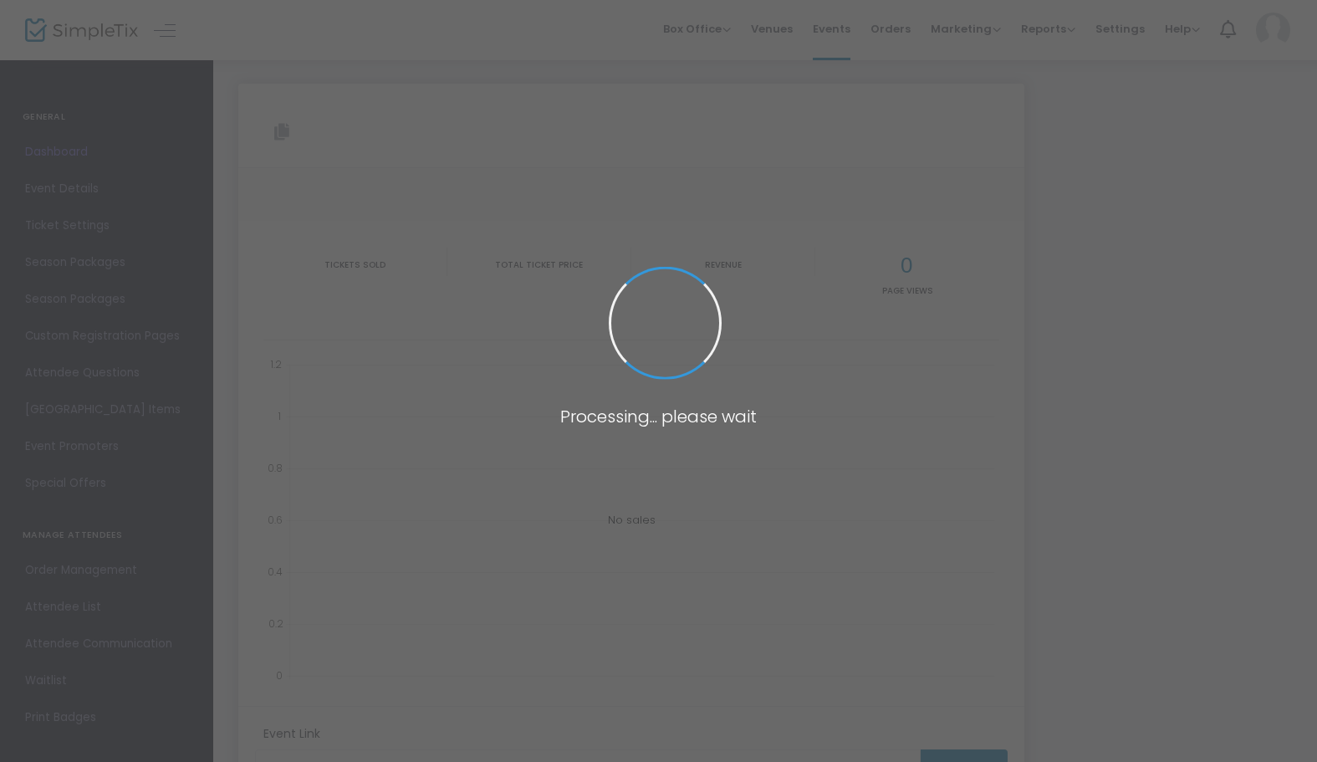
type input "[URL][DOMAIN_NAME]"
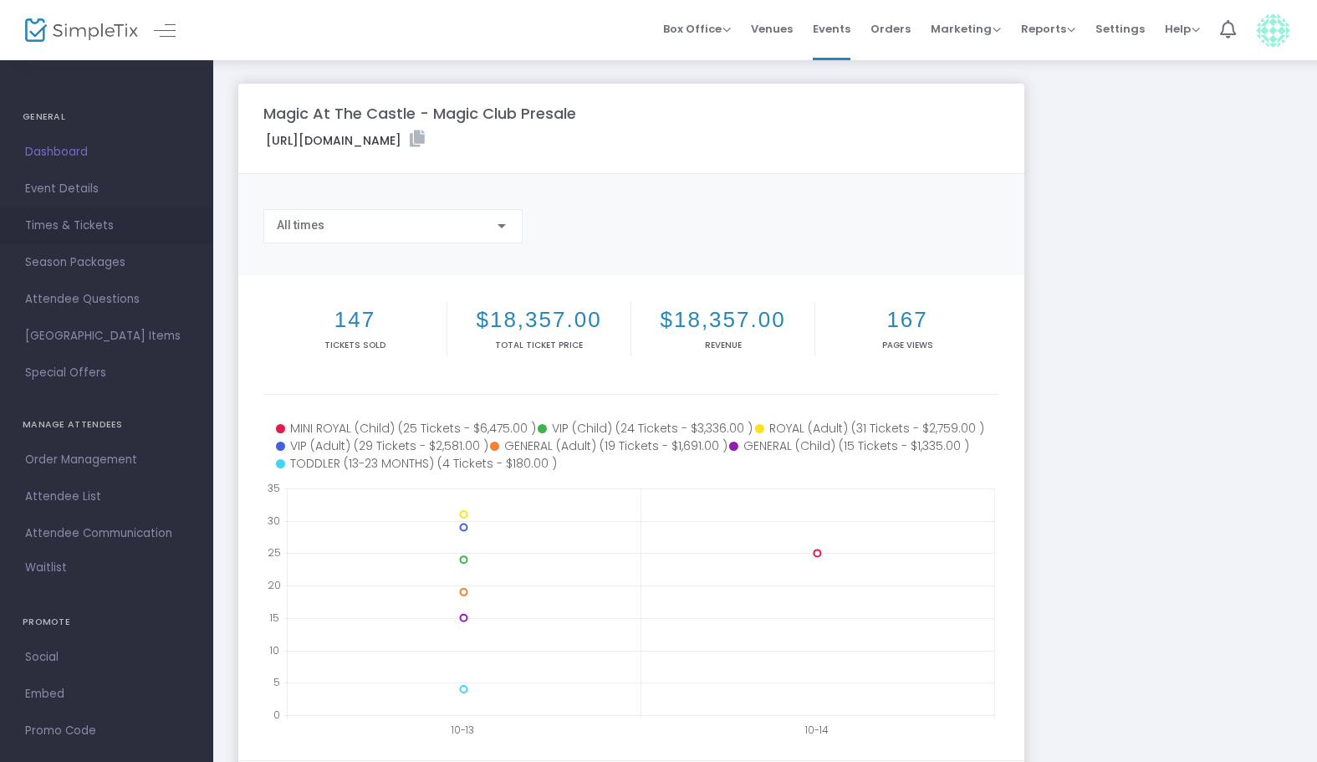
click at [83, 217] on span "Times & Tickets" at bounding box center [106, 226] width 163 height 22
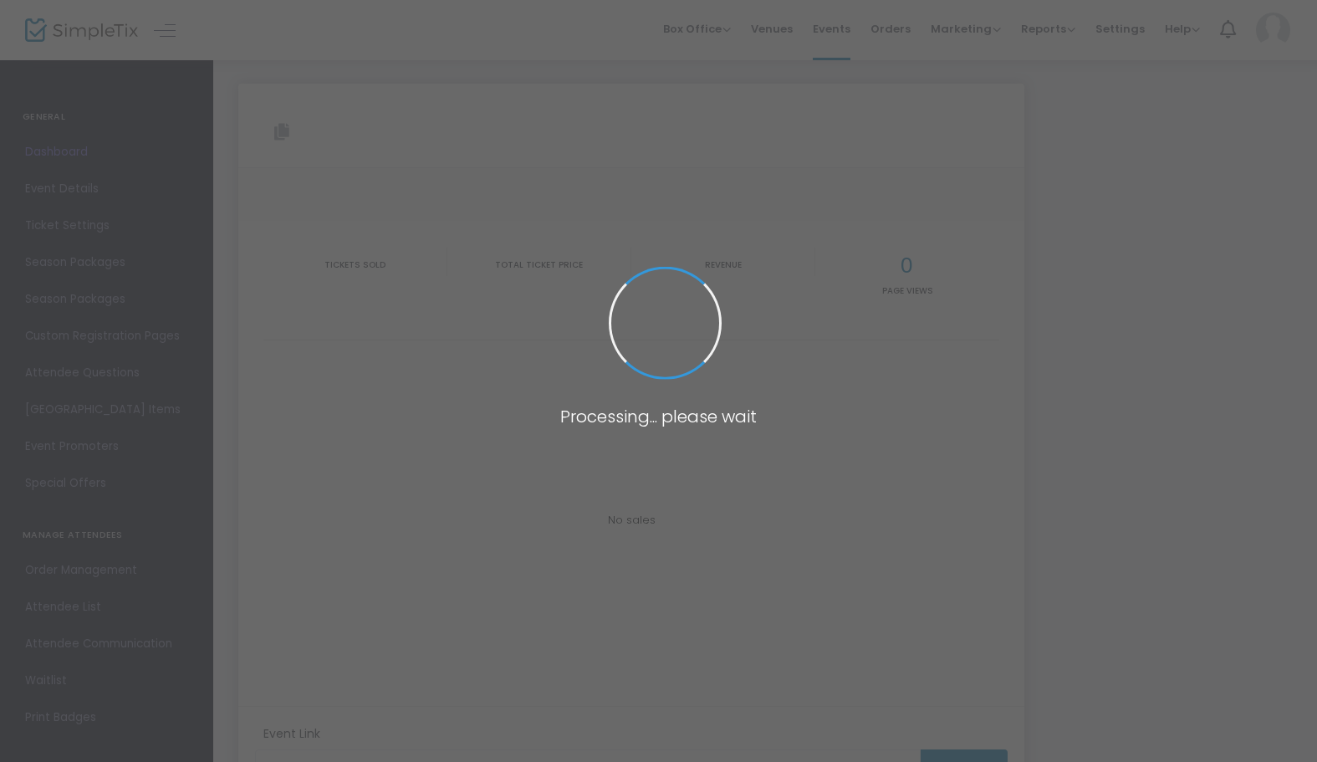
type input "https://www.simpletix.com/e/magic-at-the-castle-magic-club-presale-tickets-2409…"
